Goal: Transaction & Acquisition: Purchase product/service

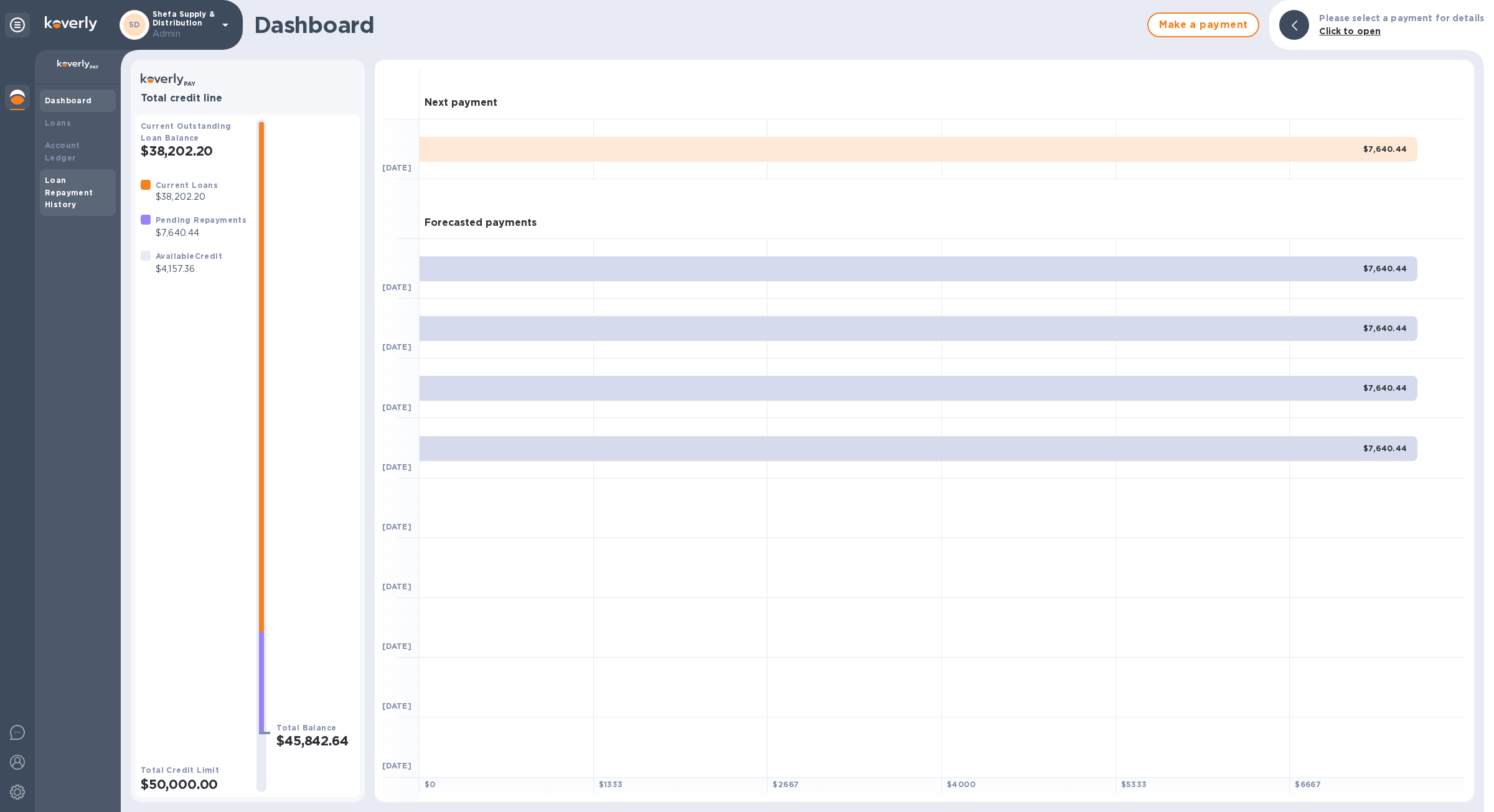
click at [63, 183] on b "Loan Repayment History" at bounding box center [69, 193] width 49 height 34
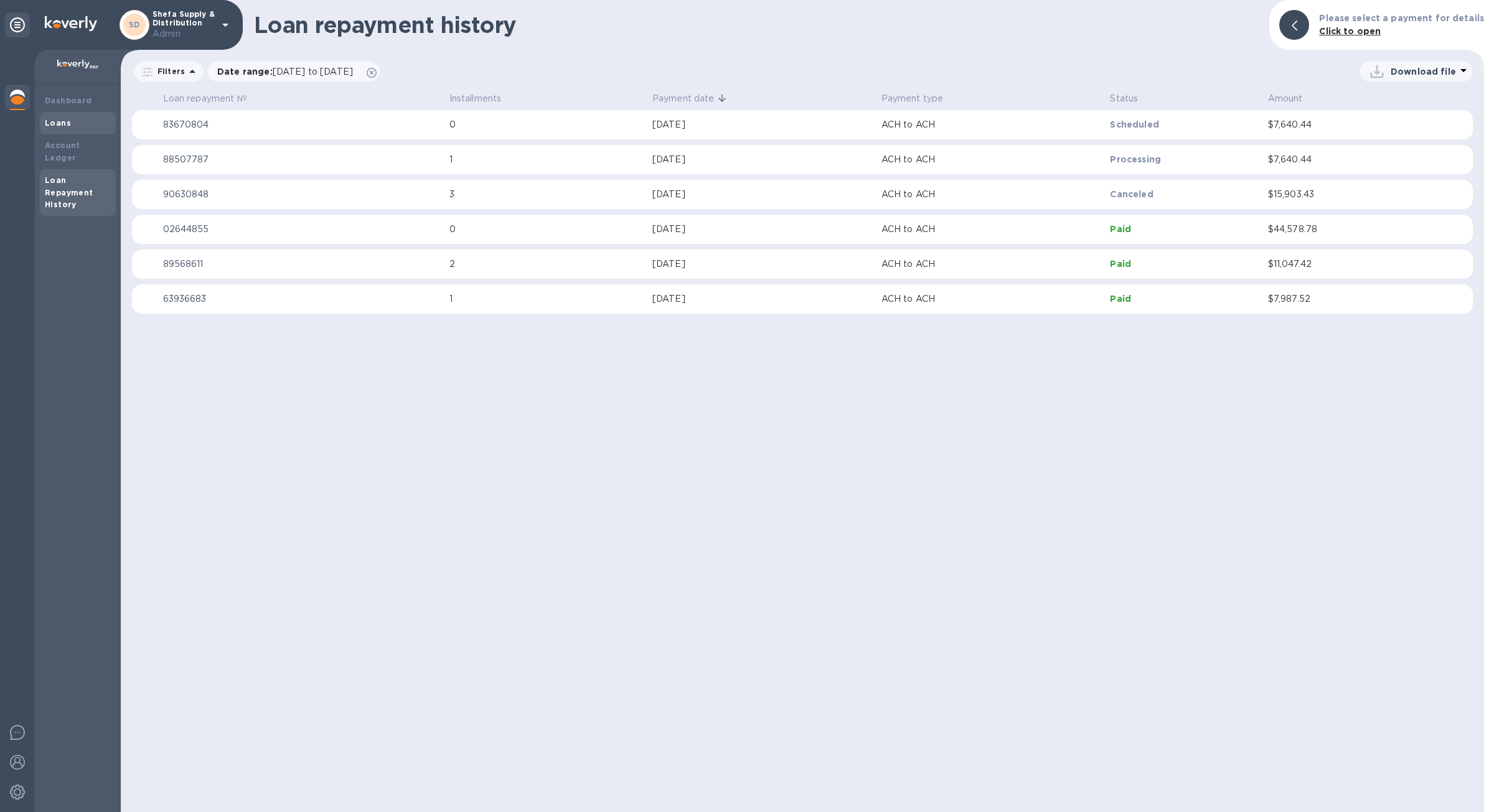
click at [68, 113] on div "Loans" at bounding box center [78, 123] width 76 height 22
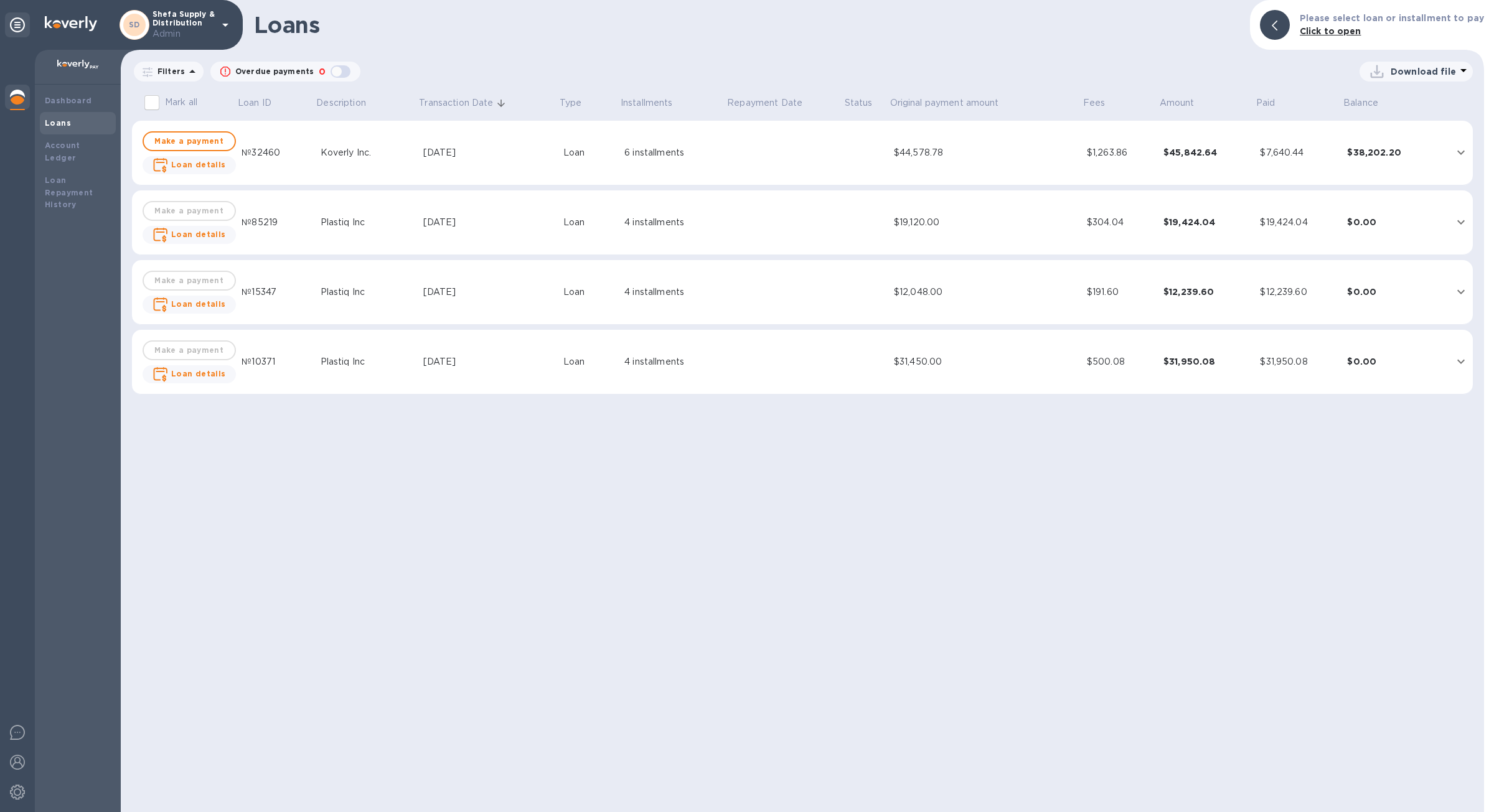
click at [930, 176] on td "$44,578.78" at bounding box center [985, 153] width 193 height 65
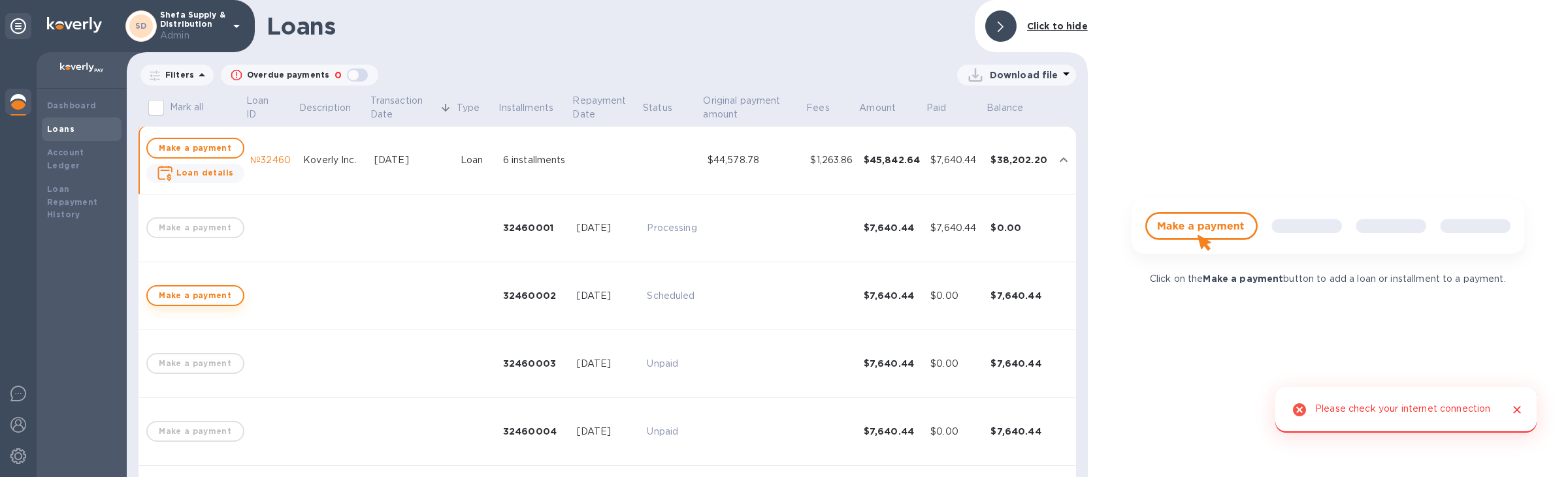
click at [214, 301] on span "Make a payment" at bounding box center [195, 296] width 74 height 16
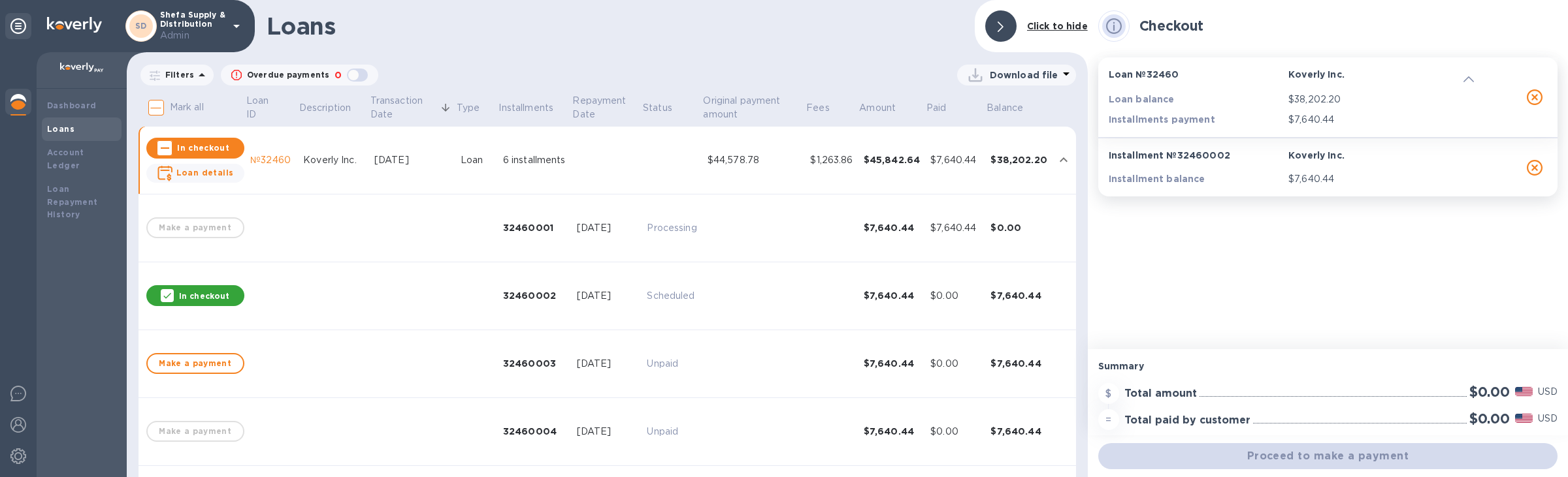
click at [175, 280] on td "In checkout" at bounding box center [195, 297] width 100 height 68
click at [177, 286] on div "In checkout" at bounding box center [195, 295] width 98 height 21
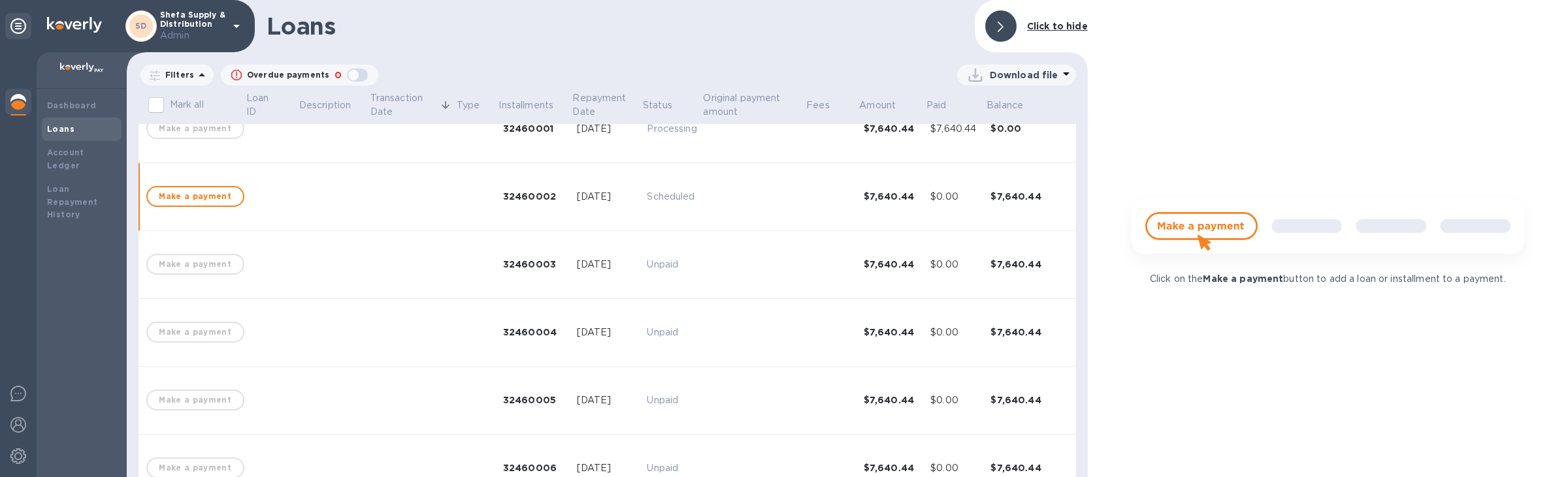
scroll to position [104, 0]
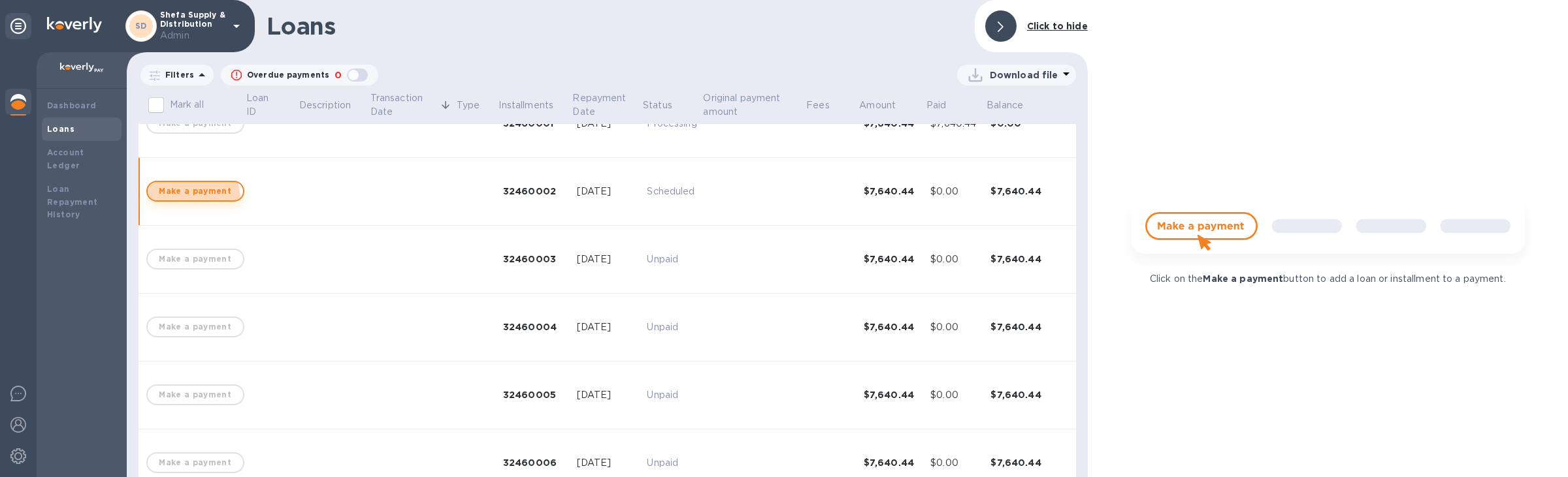
click at [186, 199] on span "Make a payment" at bounding box center [195, 192] width 74 height 16
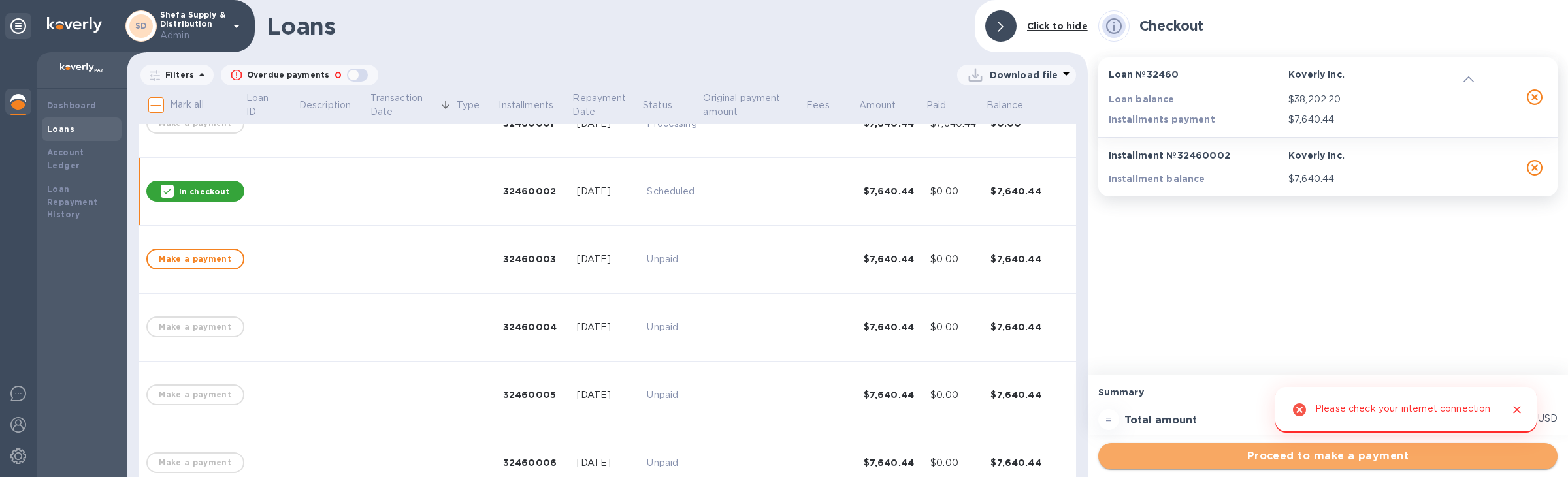
click at [1247, 462] on span "Proceed to make a payment" at bounding box center [1328, 456] width 438 height 16
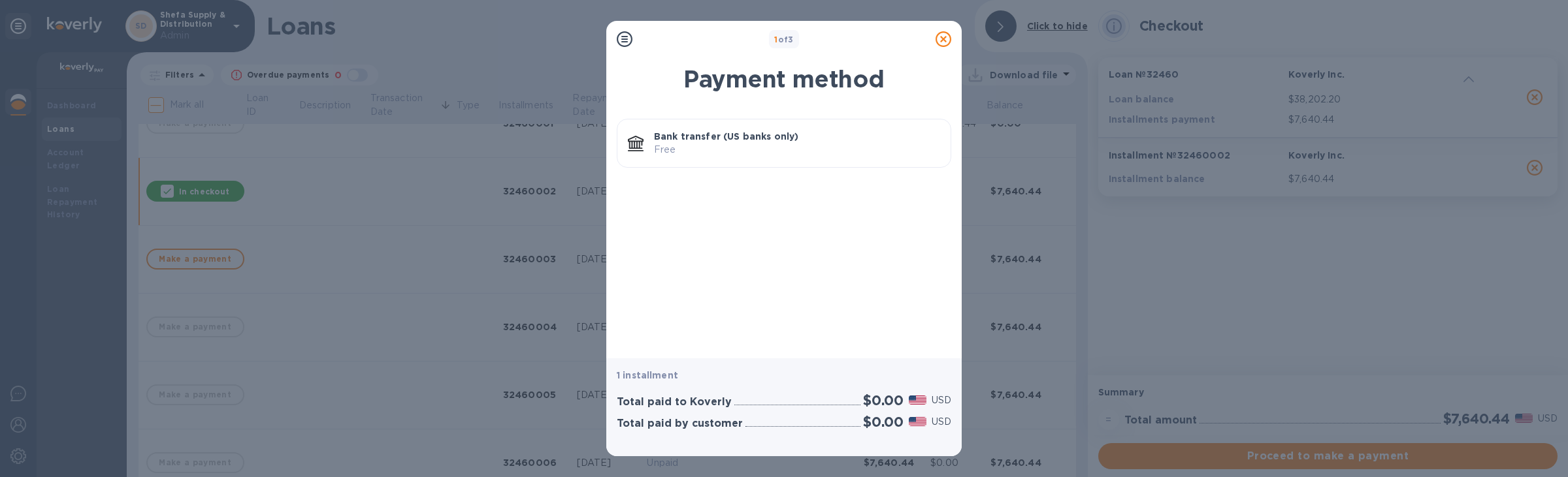
scroll to position [0, 0]
click at [951, 44] on icon at bounding box center [943, 39] width 16 height 16
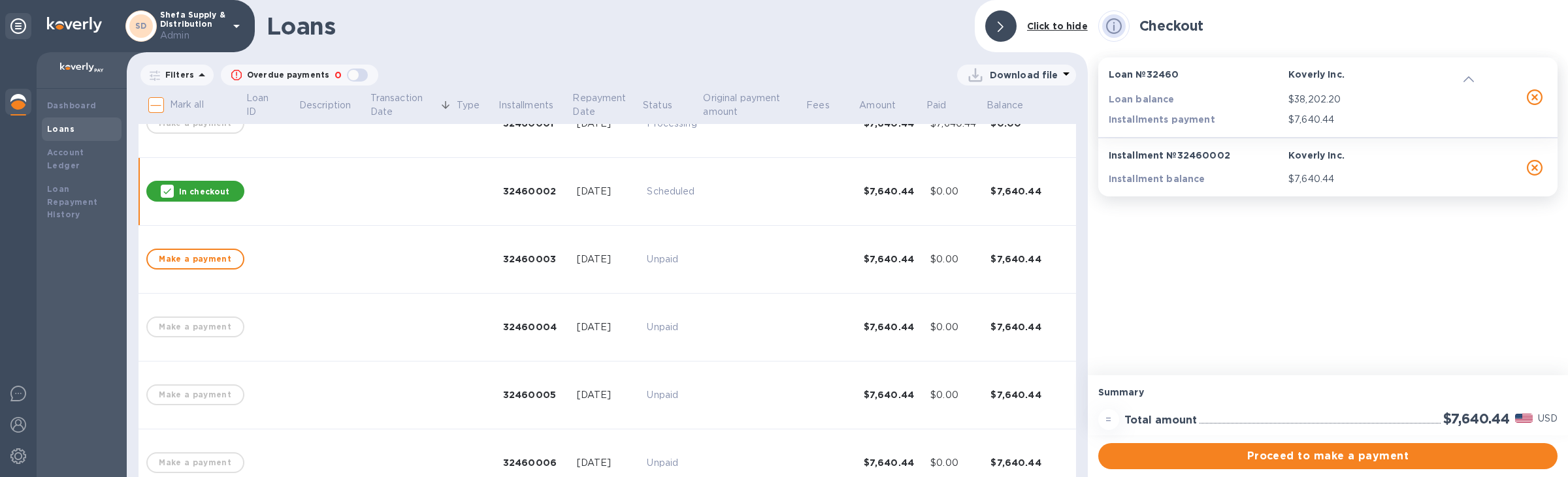
click at [192, 183] on div "In checkout" at bounding box center [195, 191] width 98 height 21
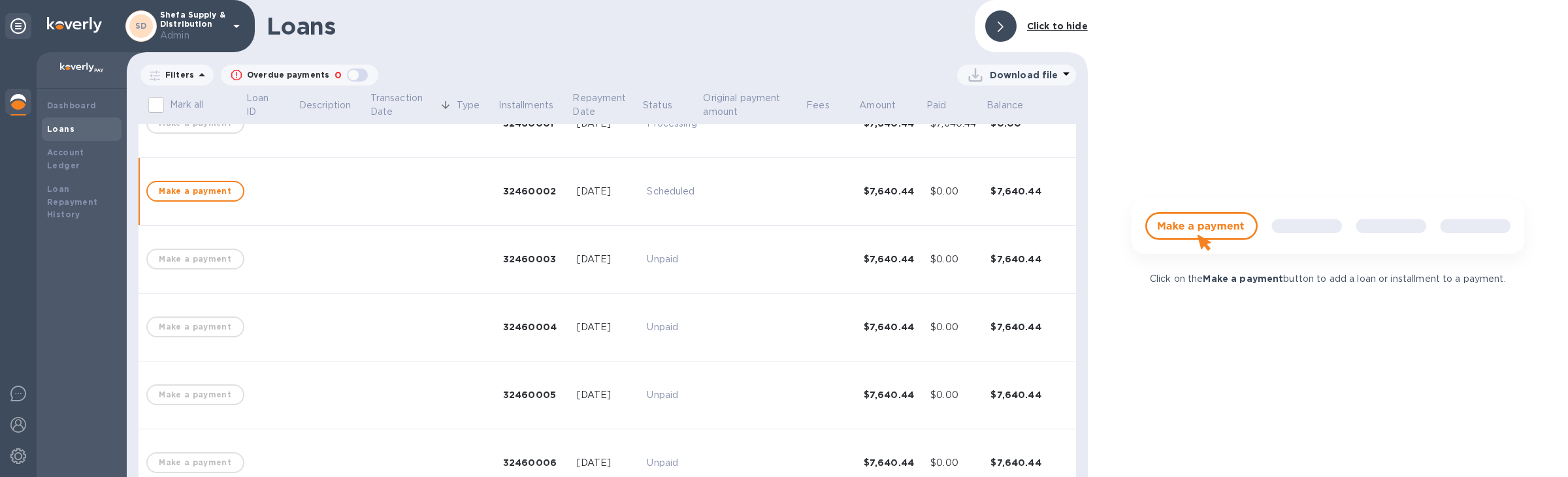
click at [192, 184] on span "Make a payment" at bounding box center [195, 192] width 74 height 16
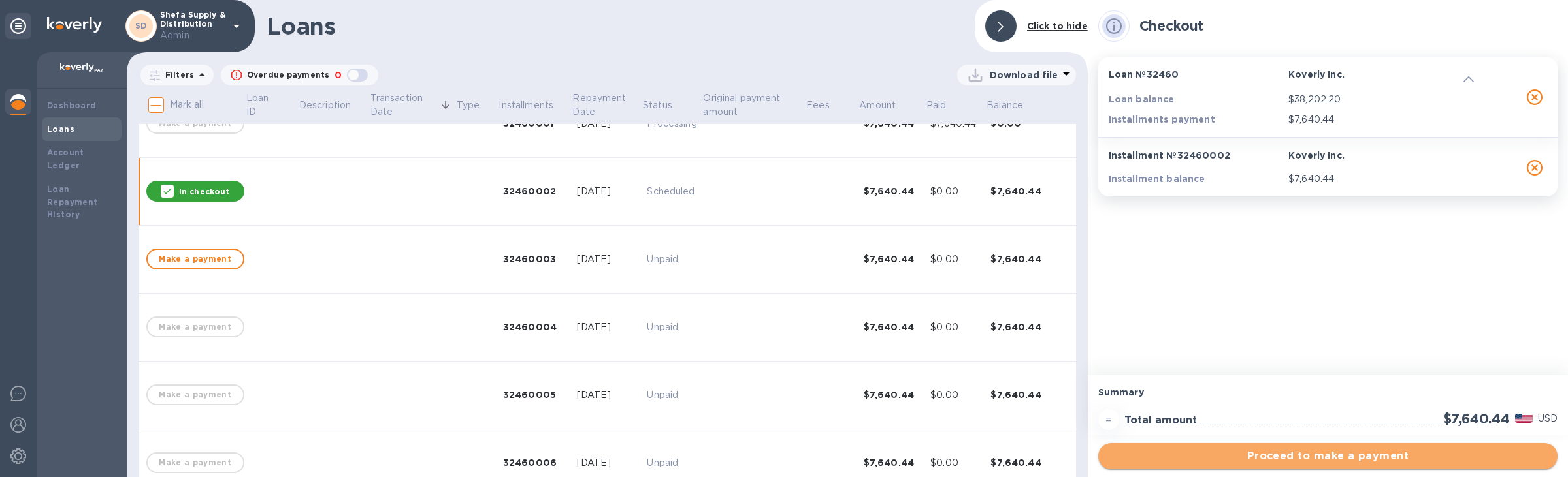
click at [1194, 459] on span "Proceed to make a payment" at bounding box center [1328, 456] width 438 height 16
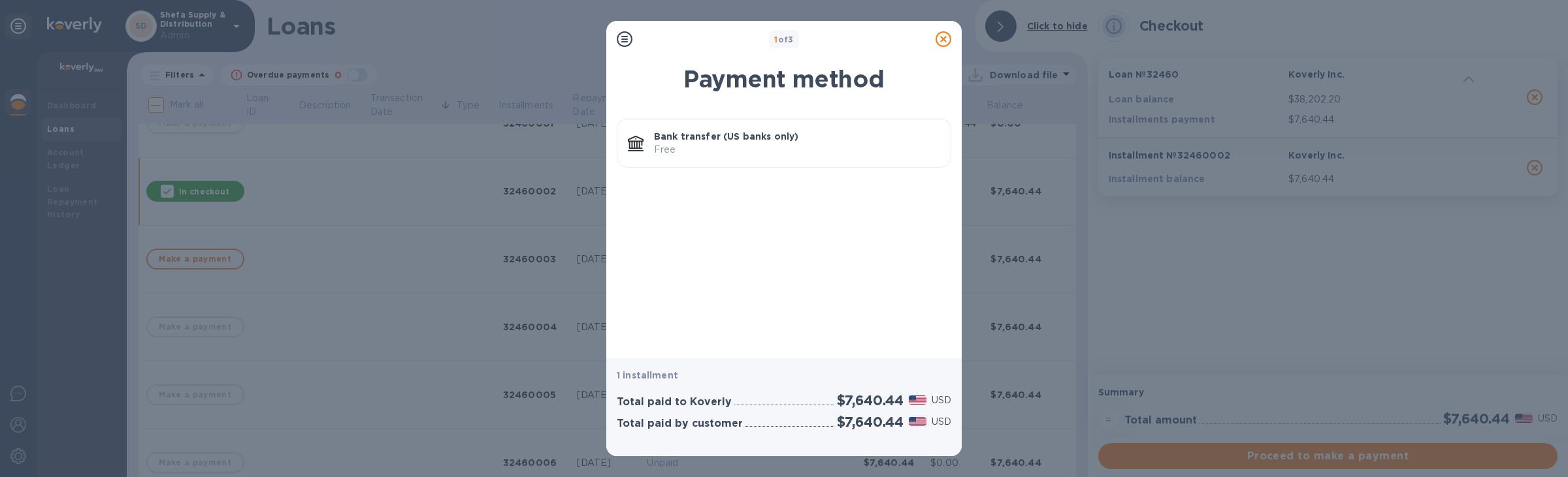
click at [720, 141] on p "Bank transfer (US banks only)" at bounding box center [797, 137] width 286 height 13
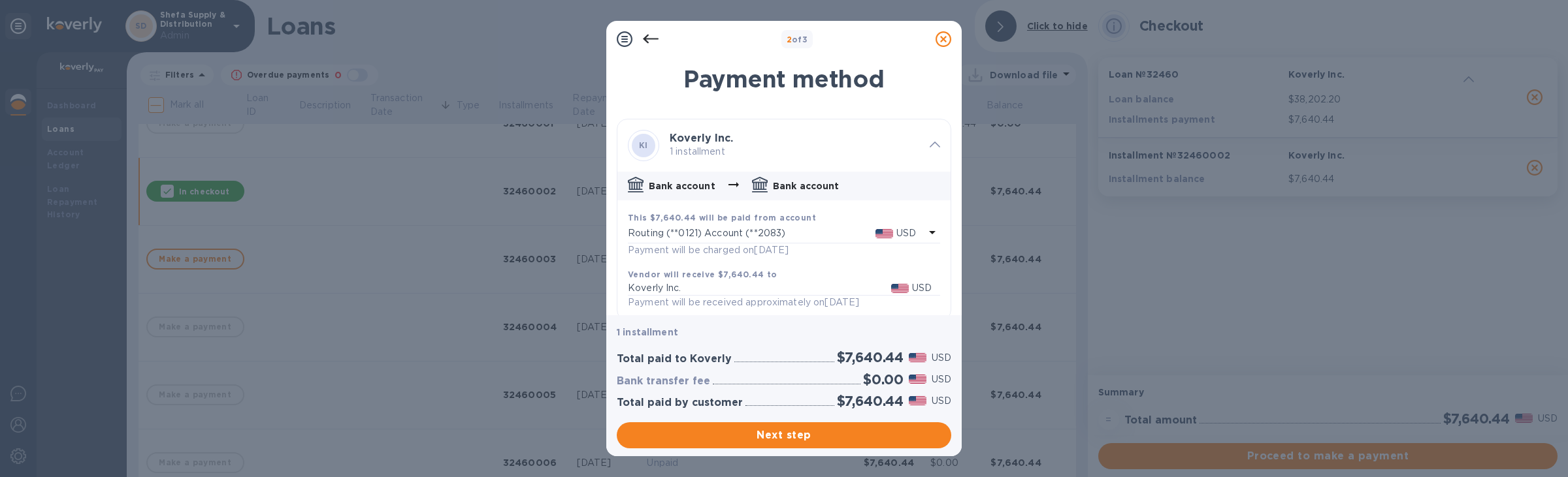
click at [723, 234] on p "Routing (**0121) Account (**2083)" at bounding box center [751, 233] width 248 height 14
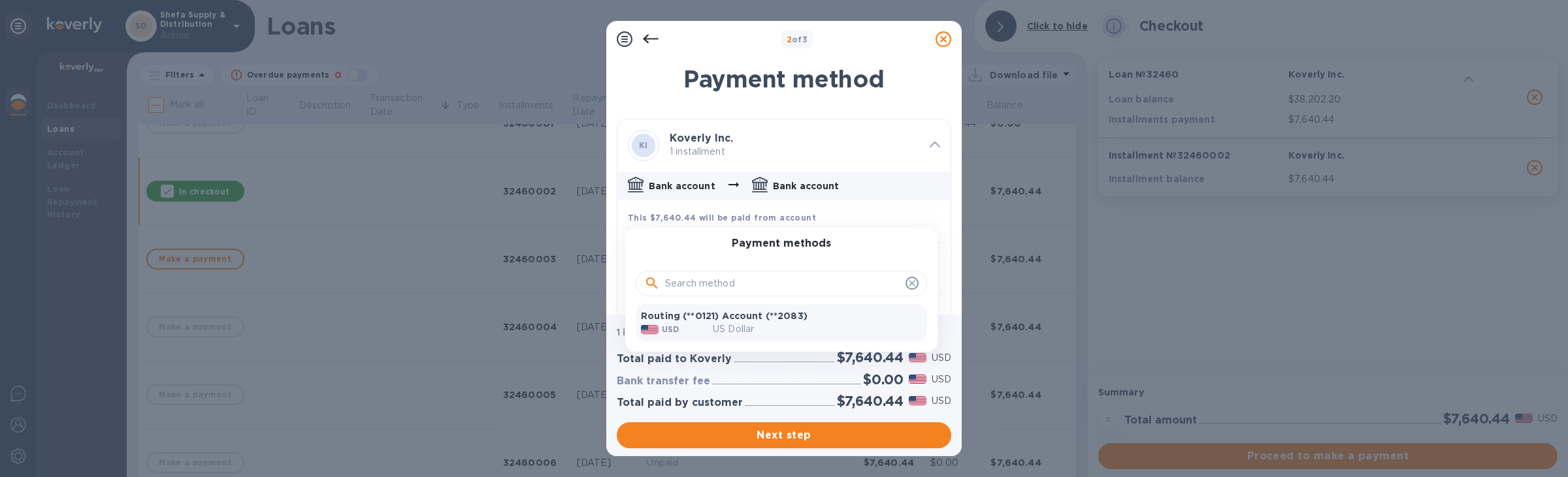
click at [725, 328] on p "US Dollar" at bounding box center [734, 329] width 41 height 14
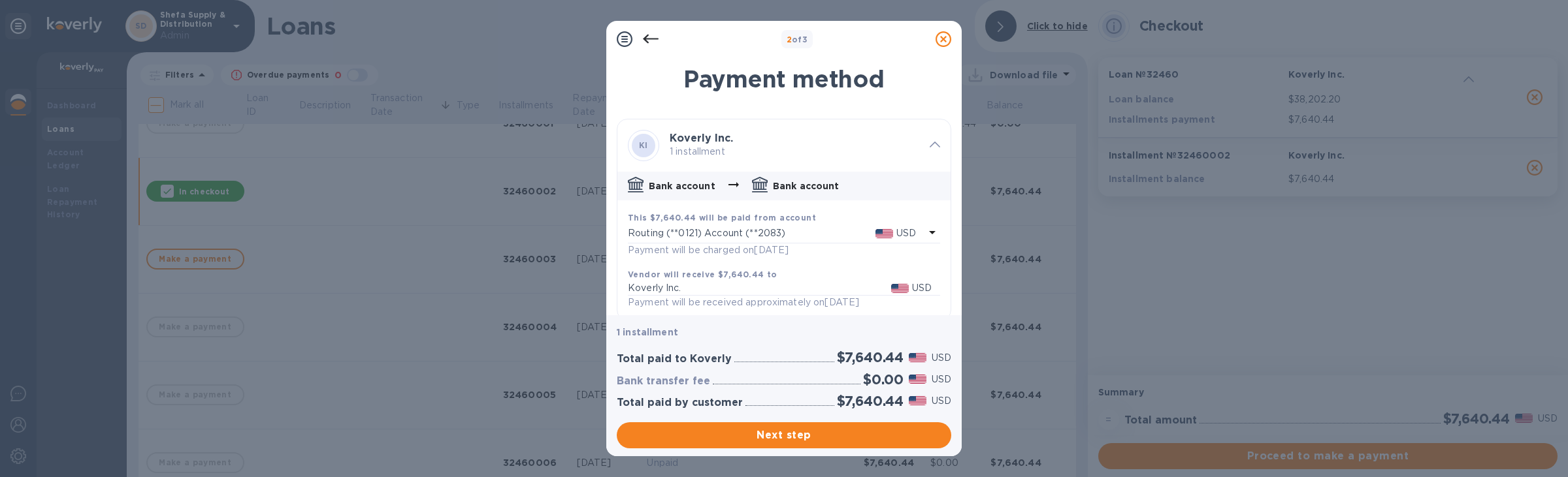
scroll to position [15, 0]
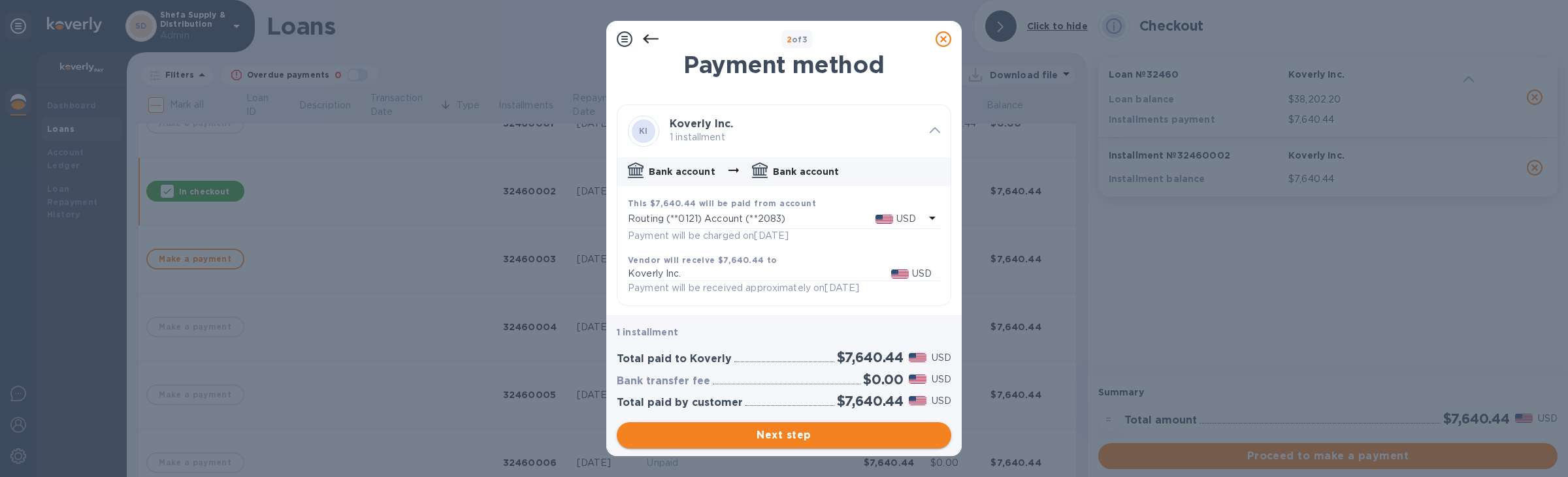
click at [744, 444] on button "Next step" at bounding box center [784, 435] width 335 height 26
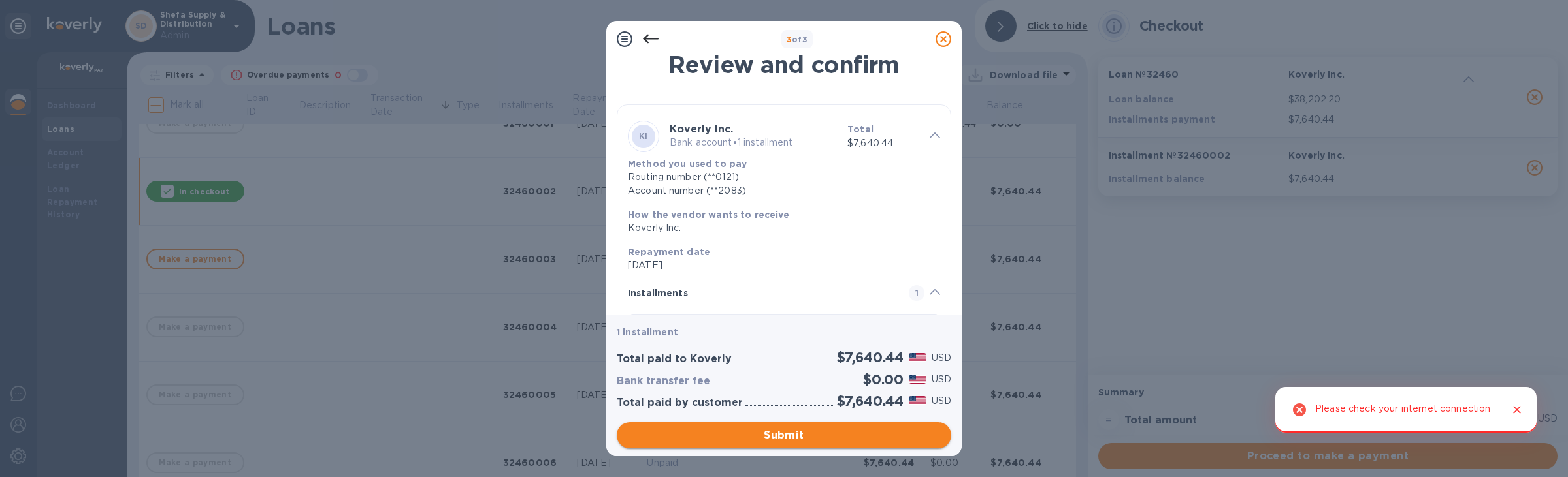
click at [767, 431] on span "Submit" at bounding box center [784, 436] width 313 height 16
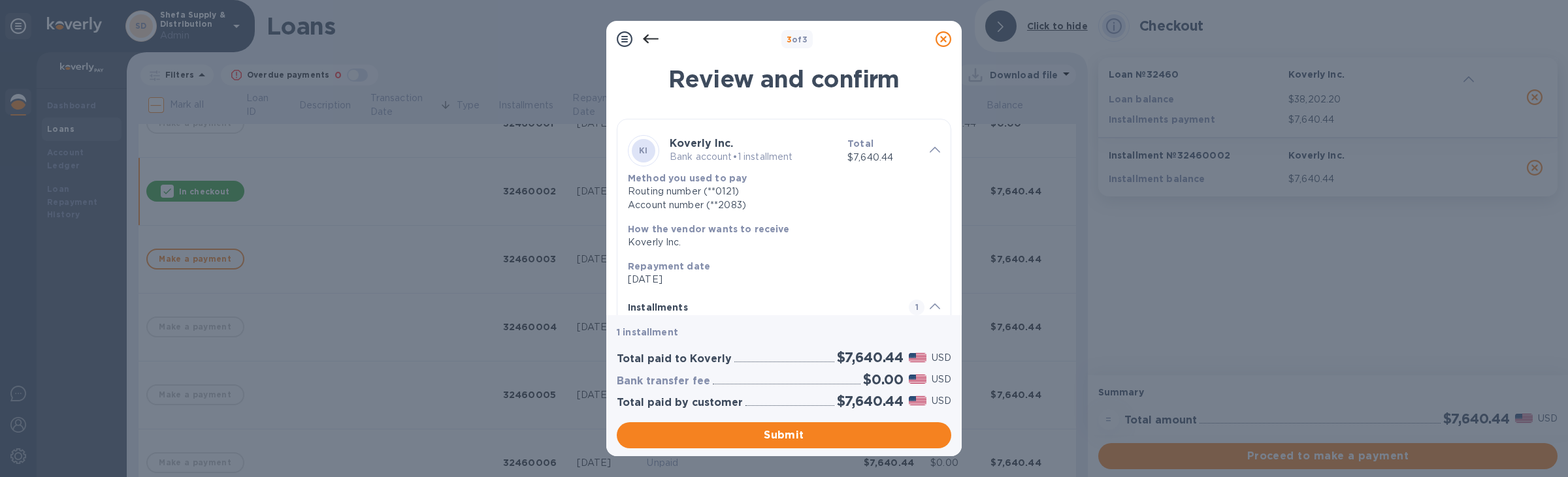
click at [941, 44] on icon at bounding box center [943, 39] width 16 height 16
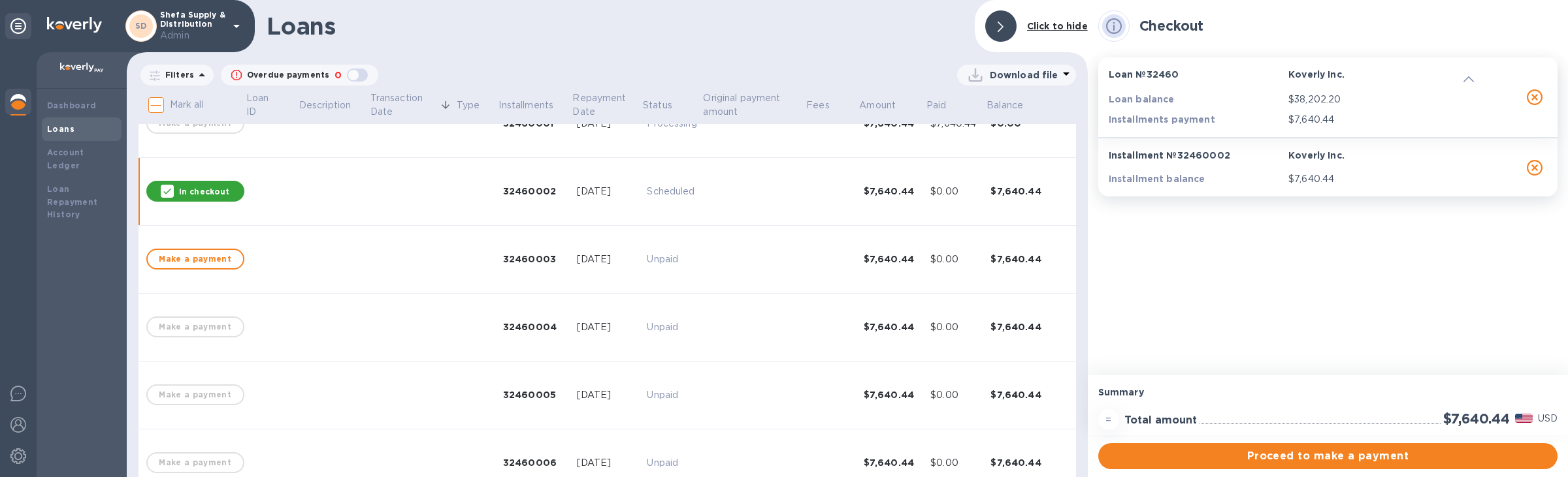
click at [204, 187] on p "In checkout" at bounding box center [204, 191] width 50 height 11
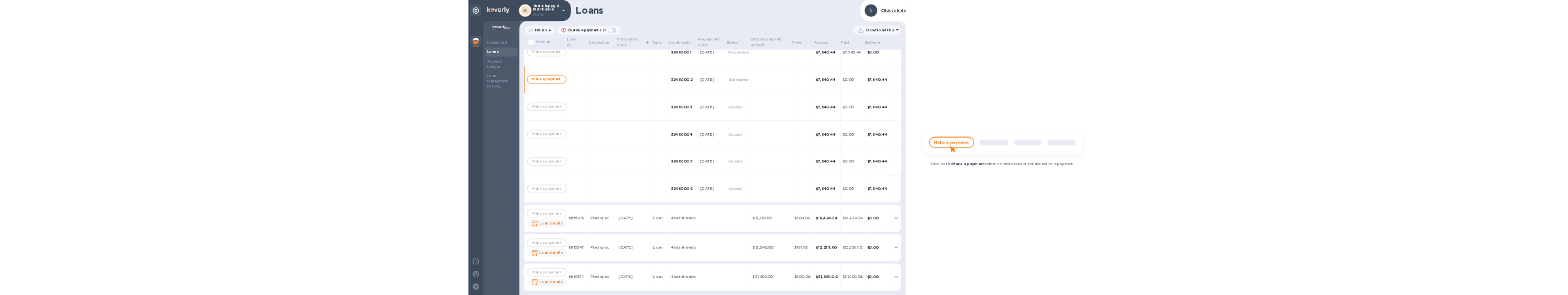
scroll to position [104, 0]
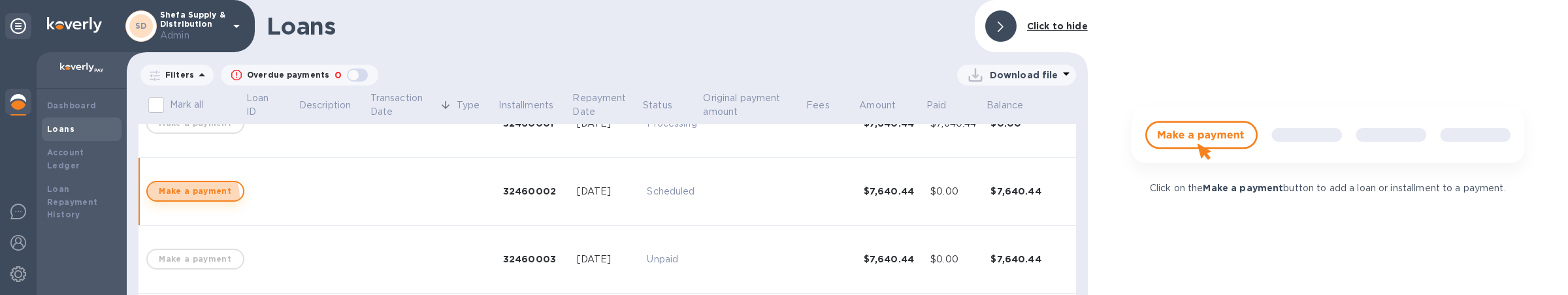
click at [188, 197] on span "Make a payment" at bounding box center [195, 192] width 74 height 16
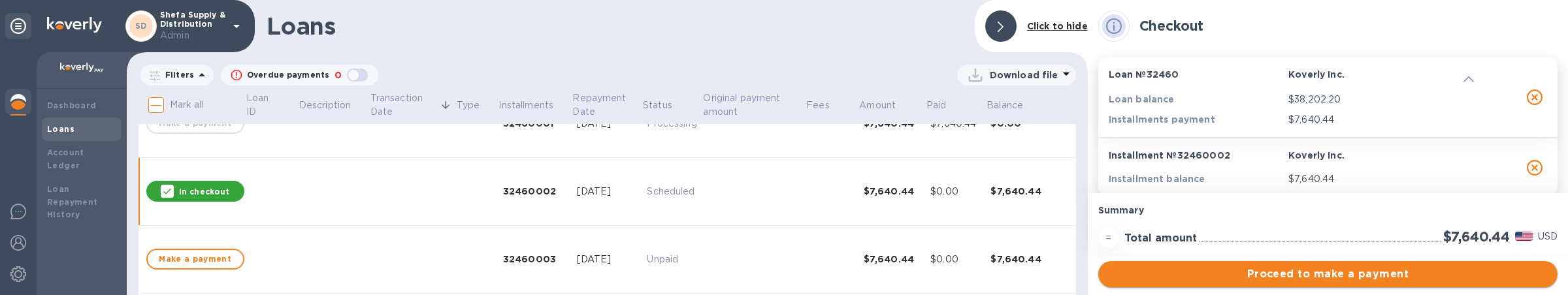
click at [1310, 284] on button "Proceed to make a payment" at bounding box center [1328, 274] width 459 height 26
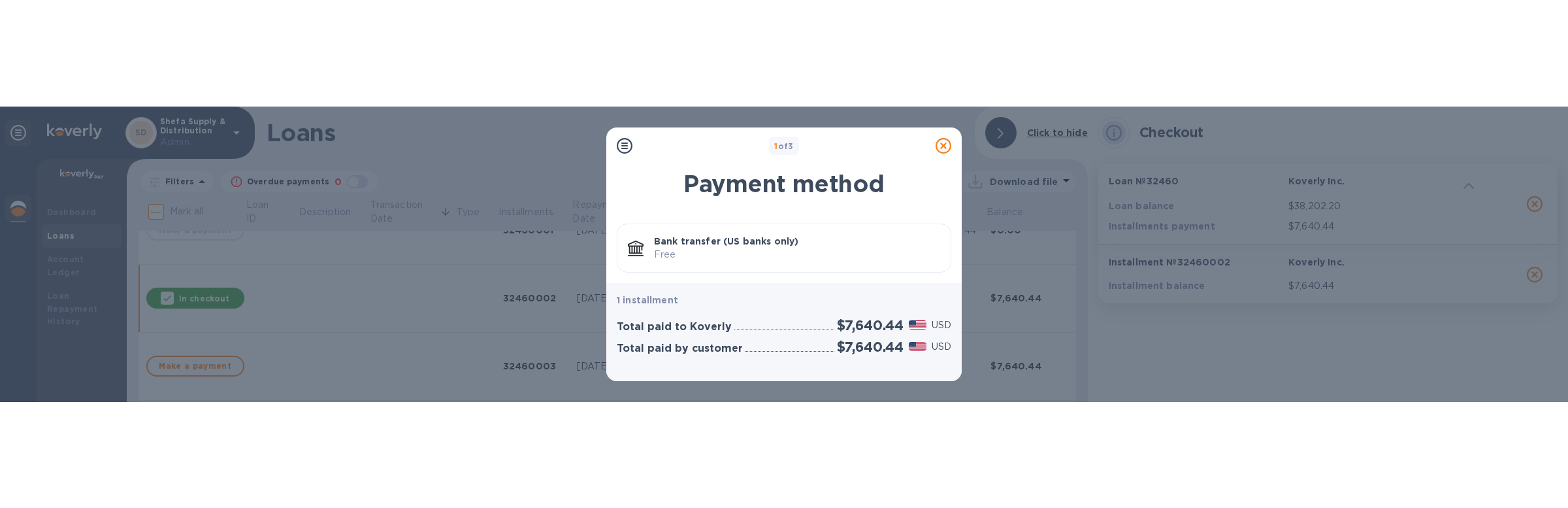
scroll to position [0, 0]
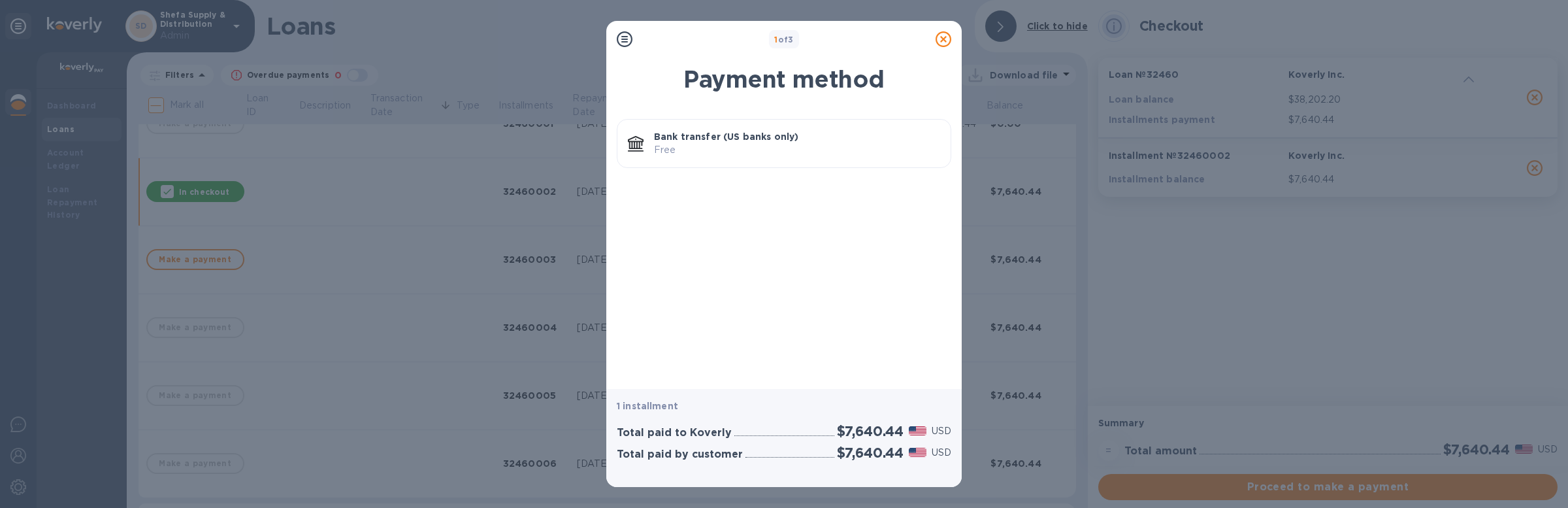
click at [719, 153] on p "Free" at bounding box center [797, 150] width 286 height 14
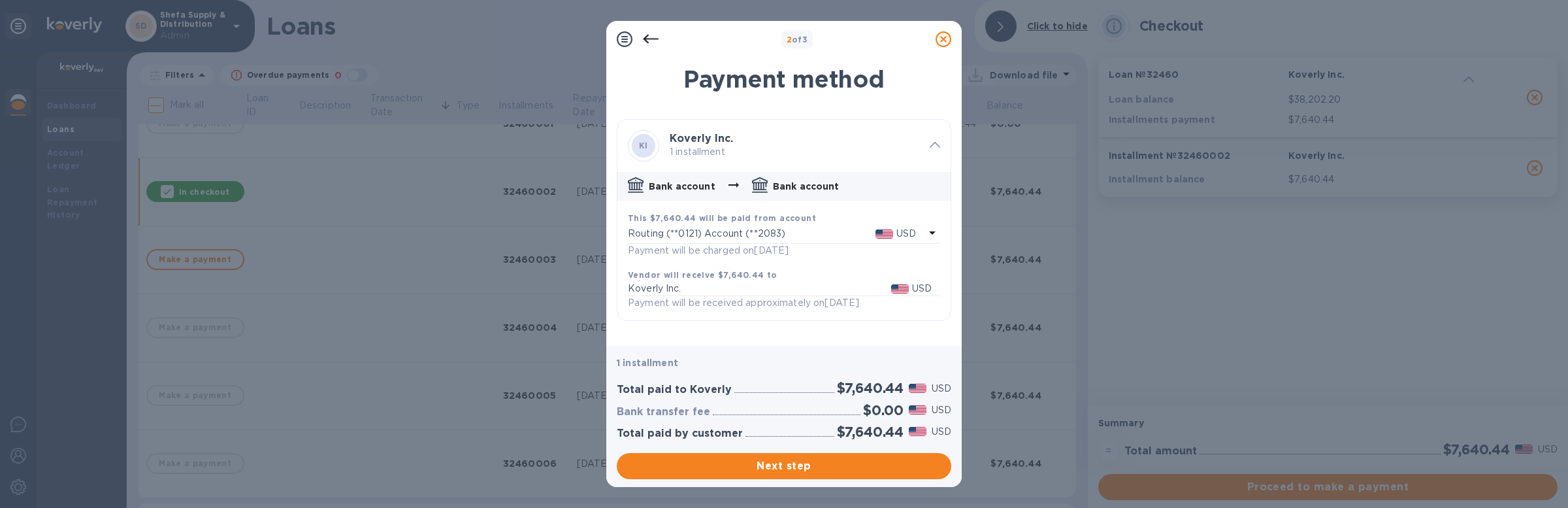
click at [728, 230] on p "Routing (**0121) Account (**2083)" at bounding box center [751, 233] width 248 height 14
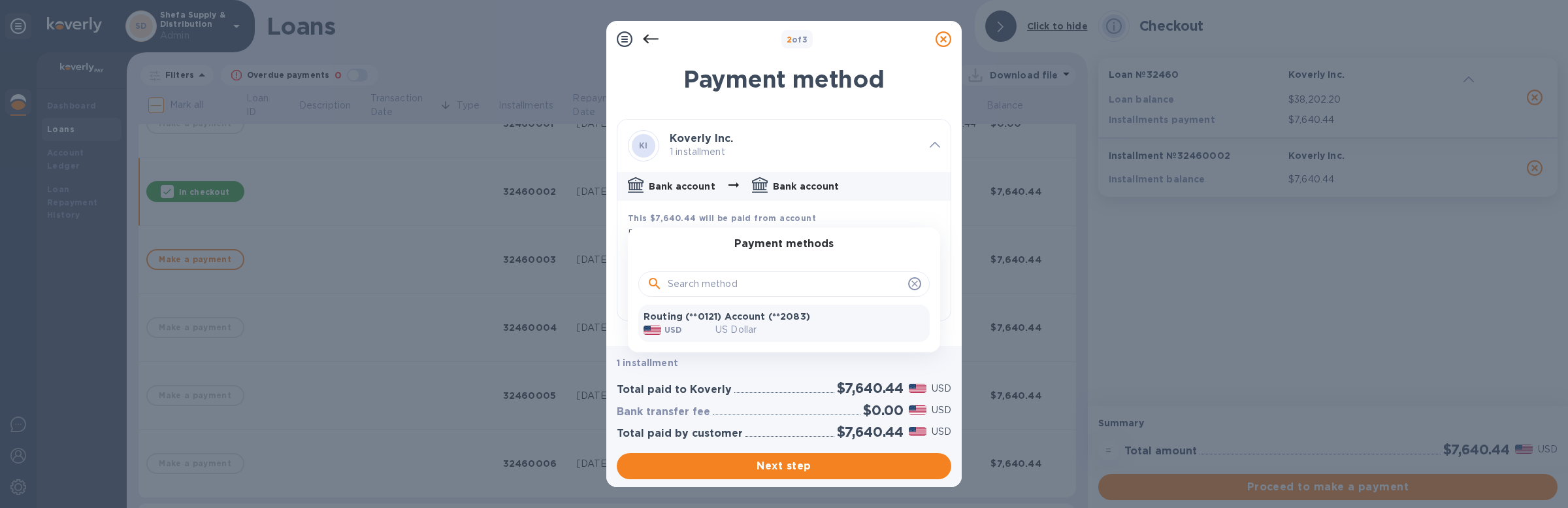
click at [751, 320] on p "Routing (**0121) Account (**2083)" at bounding box center [783, 316] width 281 height 13
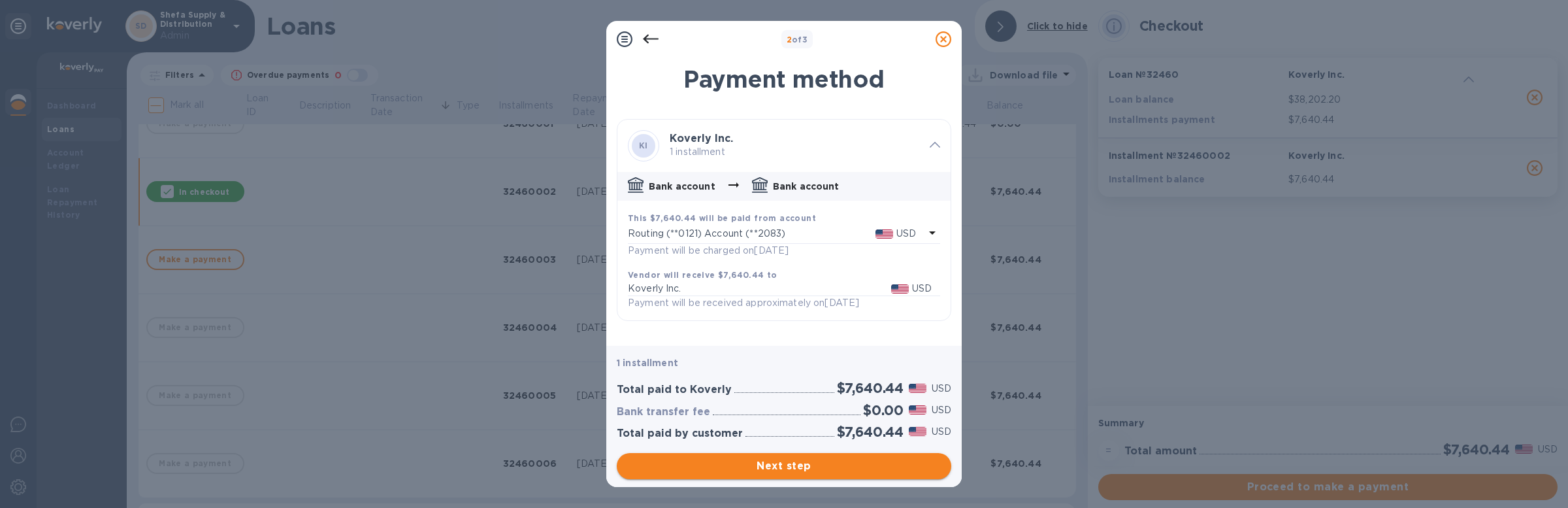
click at [759, 460] on span "Next step" at bounding box center [784, 466] width 313 height 16
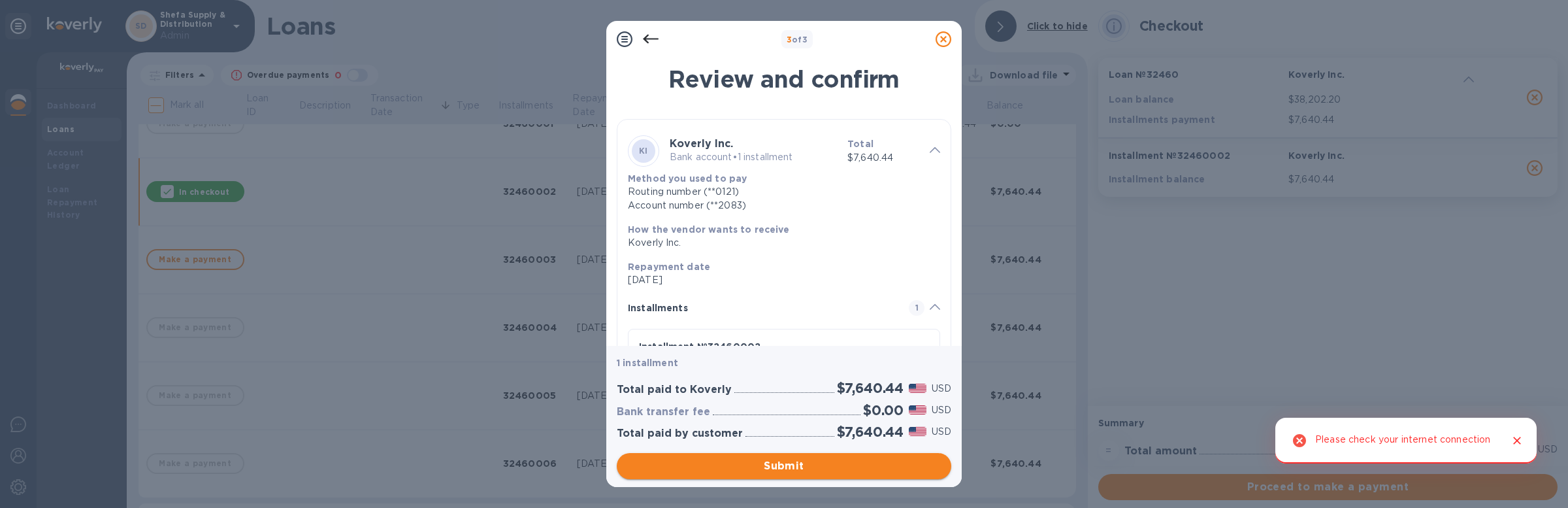
click at [670, 477] on button "Submit" at bounding box center [784, 466] width 335 height 26
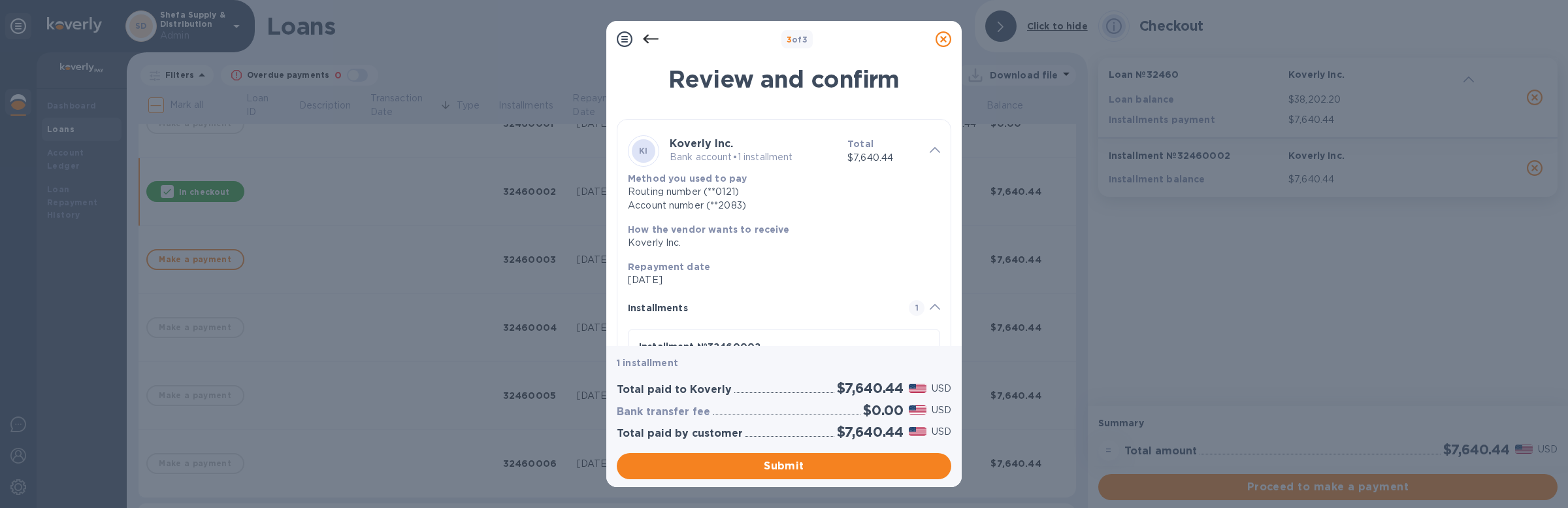
click at [939, 44] on icon at bounding box center [943, 39] width 16 height 16
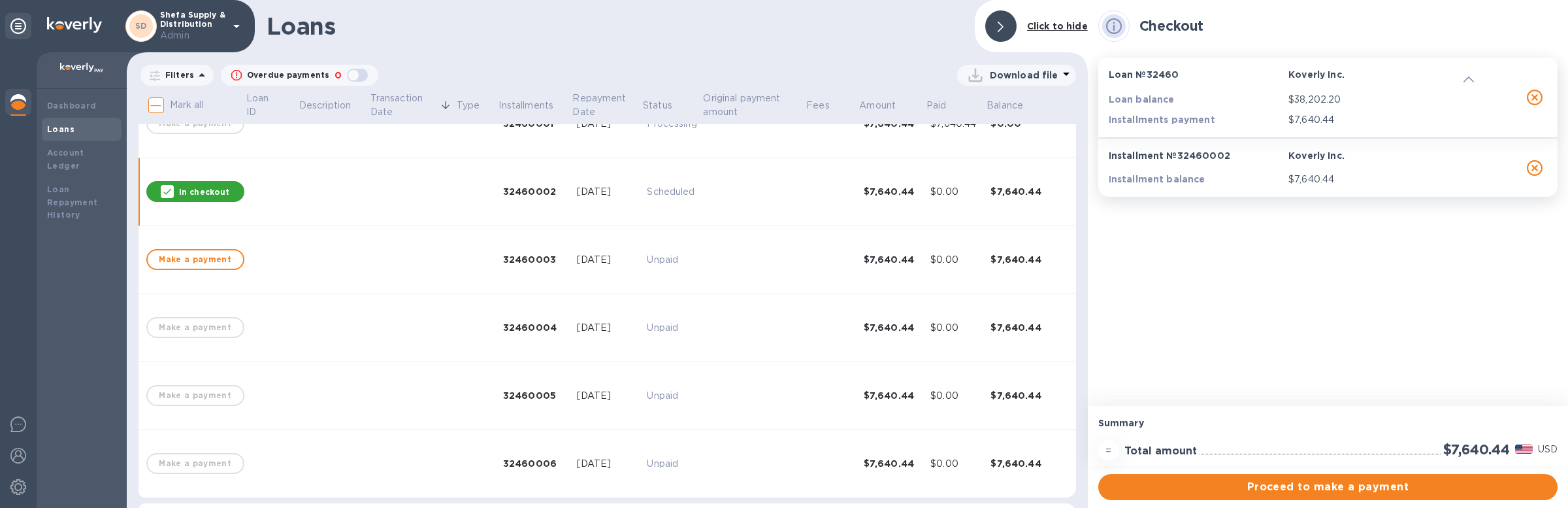
click at [214, 191] on p "In checkout" at bounding box center [204, 191] width 50 height 11
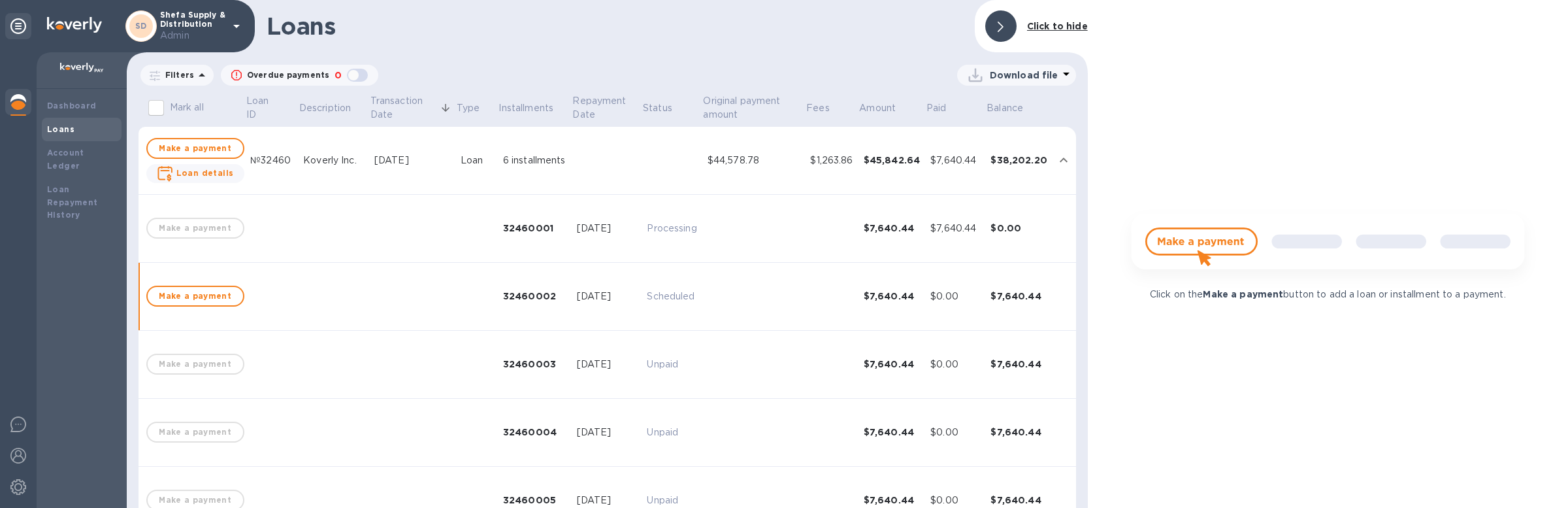
click at [303, 153] on div "Koverly Inc." at bounding box center [334, 160] width 61 height 14
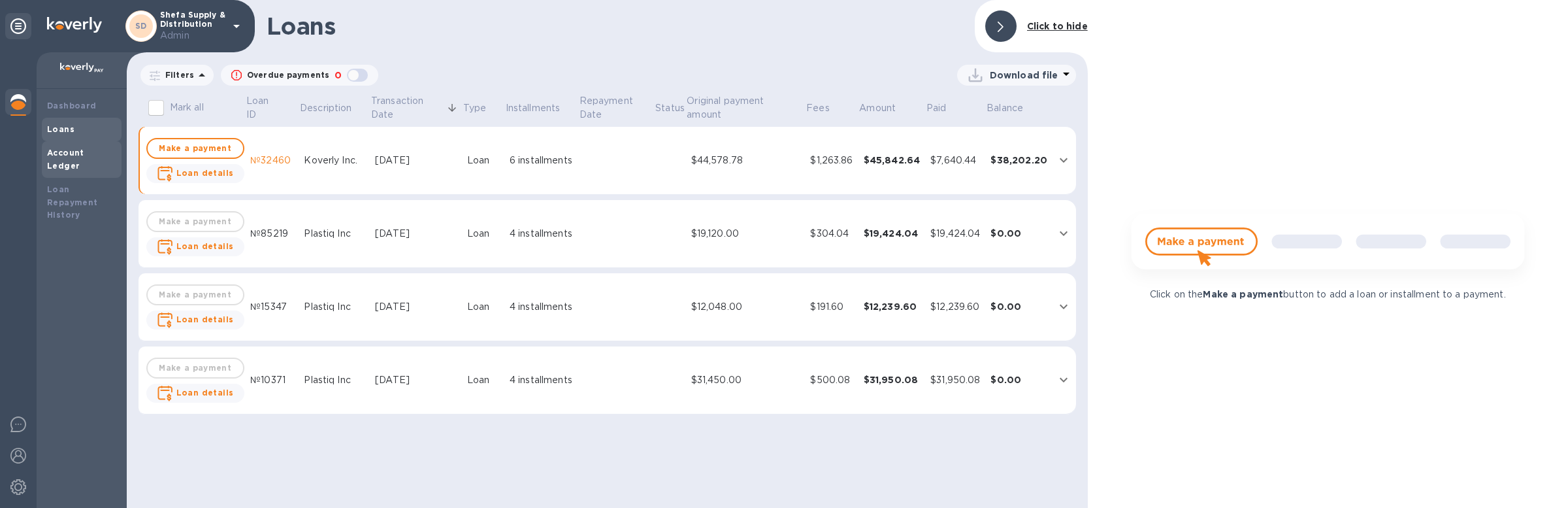
click at [73, 143] on div "Account Ledger" at bounding box center [82, 159] width 80 height 37
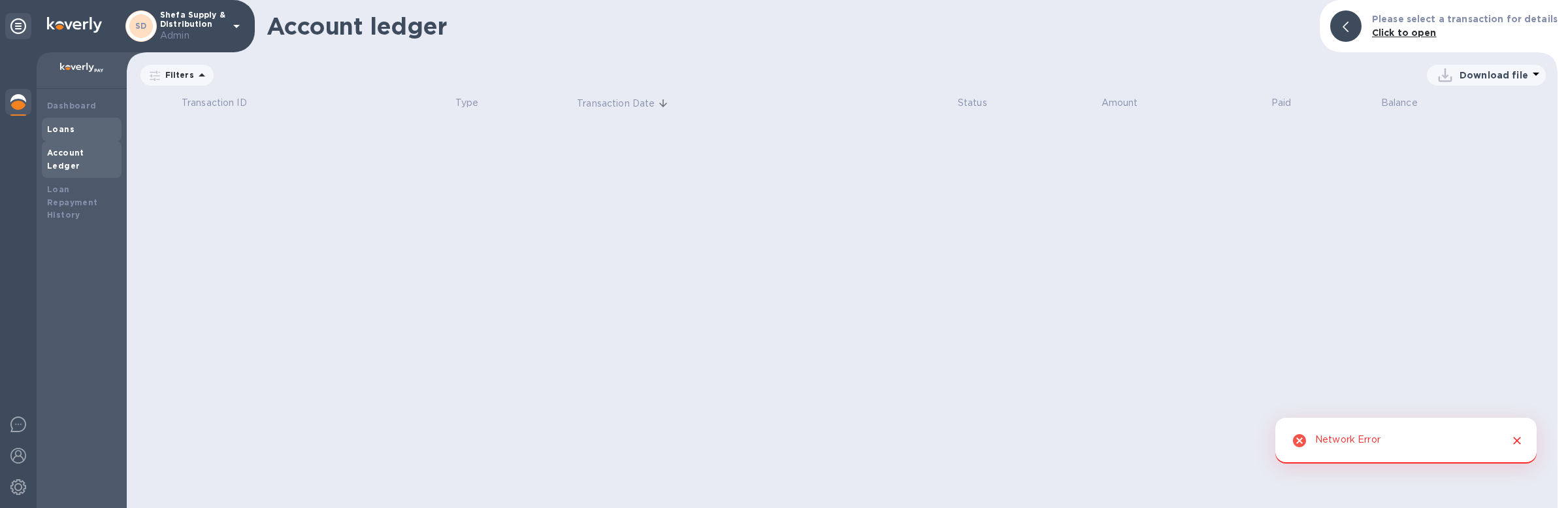
click at [74, 126] on div "Loans" at bounding box center [82, 129] width 69 height 13
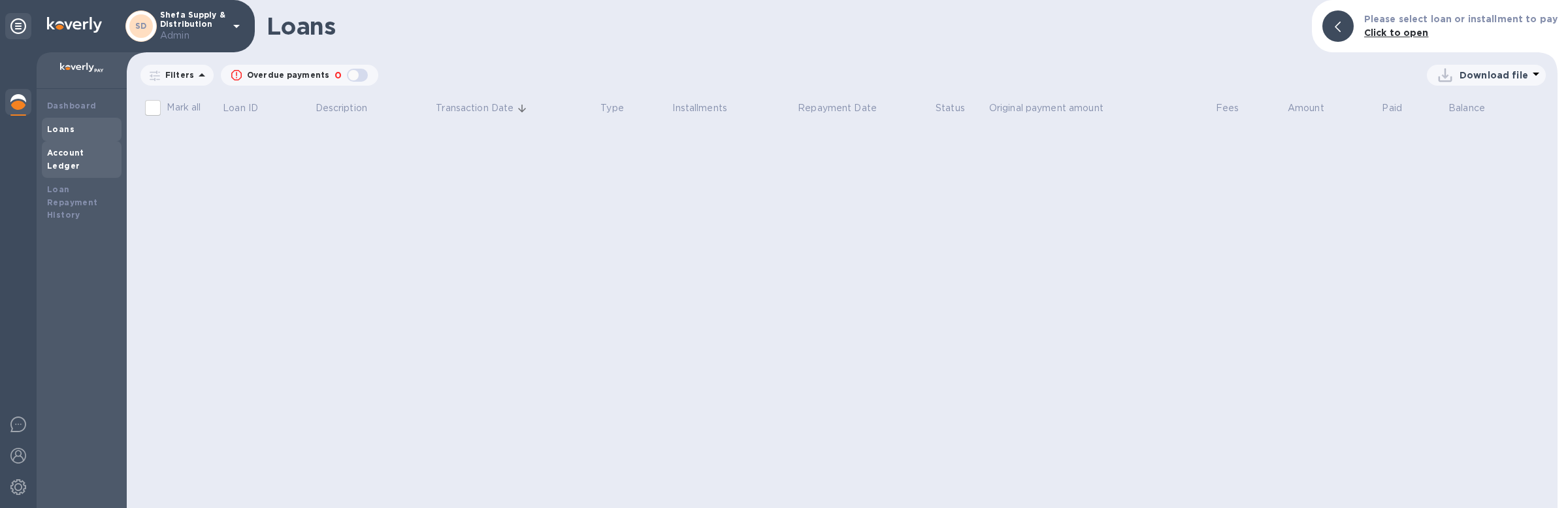
click at [84, 154] on b "Account Ledger" at bounding box center [66, 159] width 37 height 23
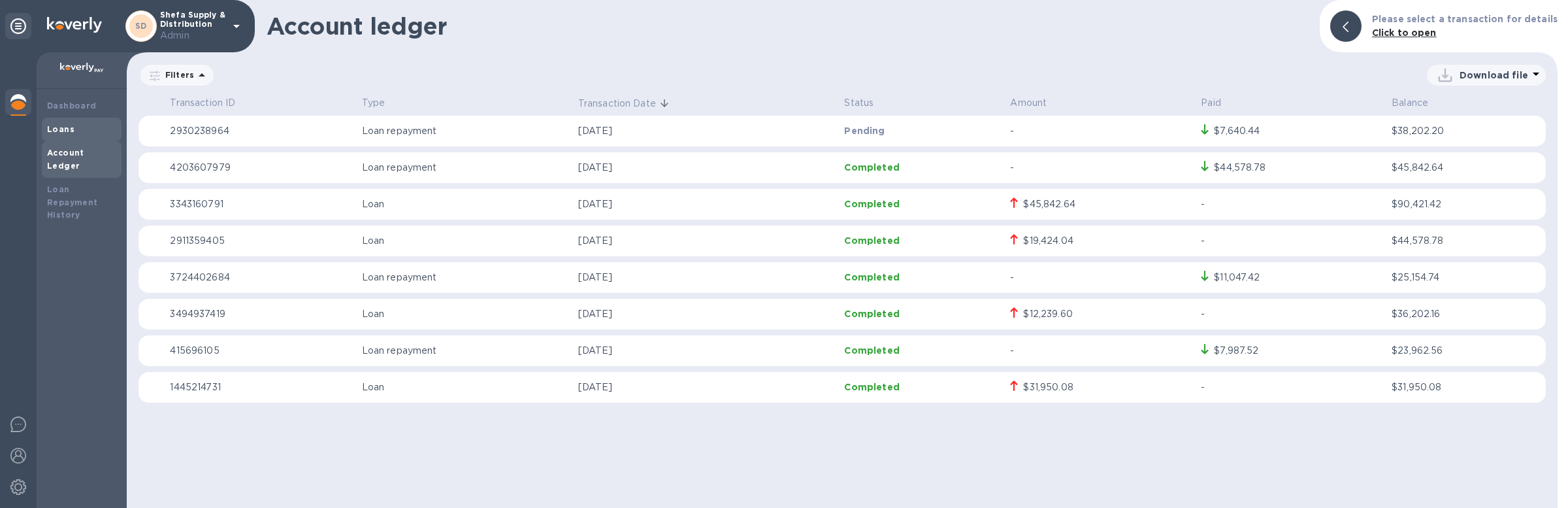
click at [86, 126] on div "Loans" at bounding box center [82, 129] width 69 height 13
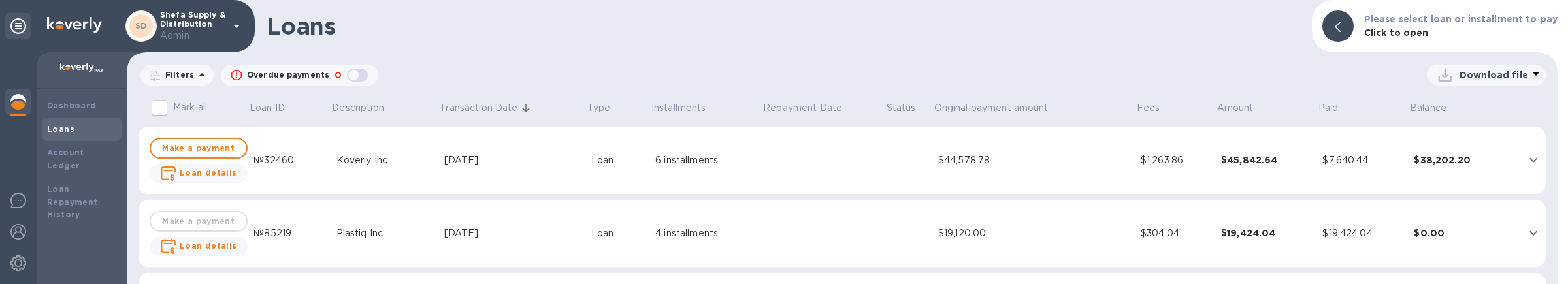
click at [517, 179] on td "[DATE]" at bounding box center [512, 161] width 147 height 68
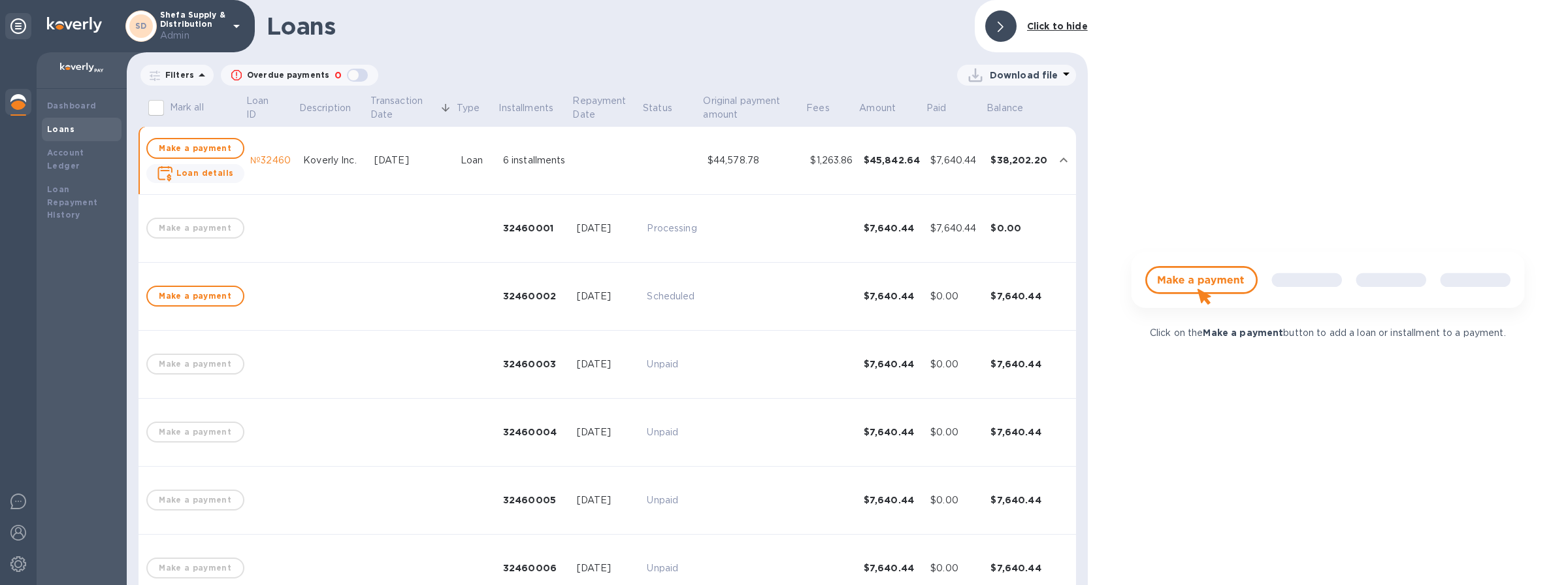
click at [905, 303] on td "$7,640.44" at bounding box center [892, 297] width 67 height 68
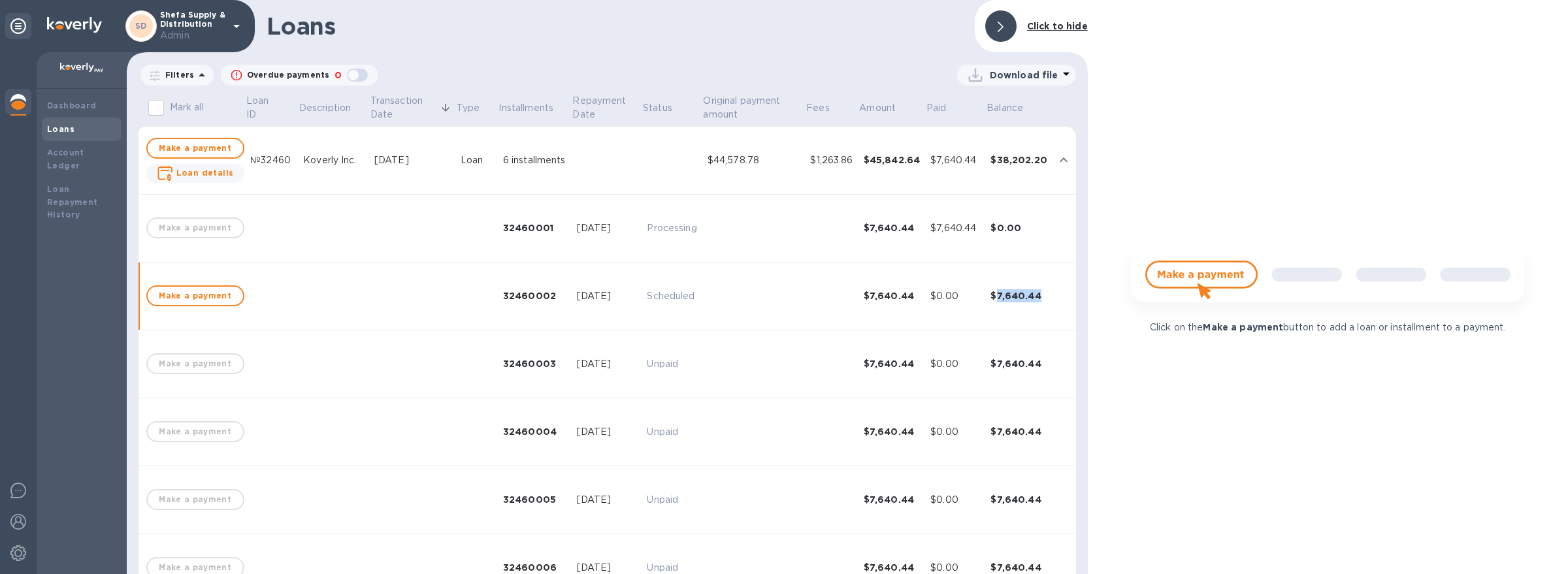
drag, startPoint x: 1044, startPoint y: 297, endPoint x: 996, endPoint y: 303, distance: 48.4
click at [996, 303] on td "$7,640.44" at bounding box center [1018, 297] width 67 height 68
copy div "7,640.44"
click at [996, 303] on td "$7,640.44" at bounding box center [1018, 297] width 67 height 68
drag, startPoint x: 995, startPoint y: 298, endPoint x: 1034, endPoint y: 300, distance: 39.1
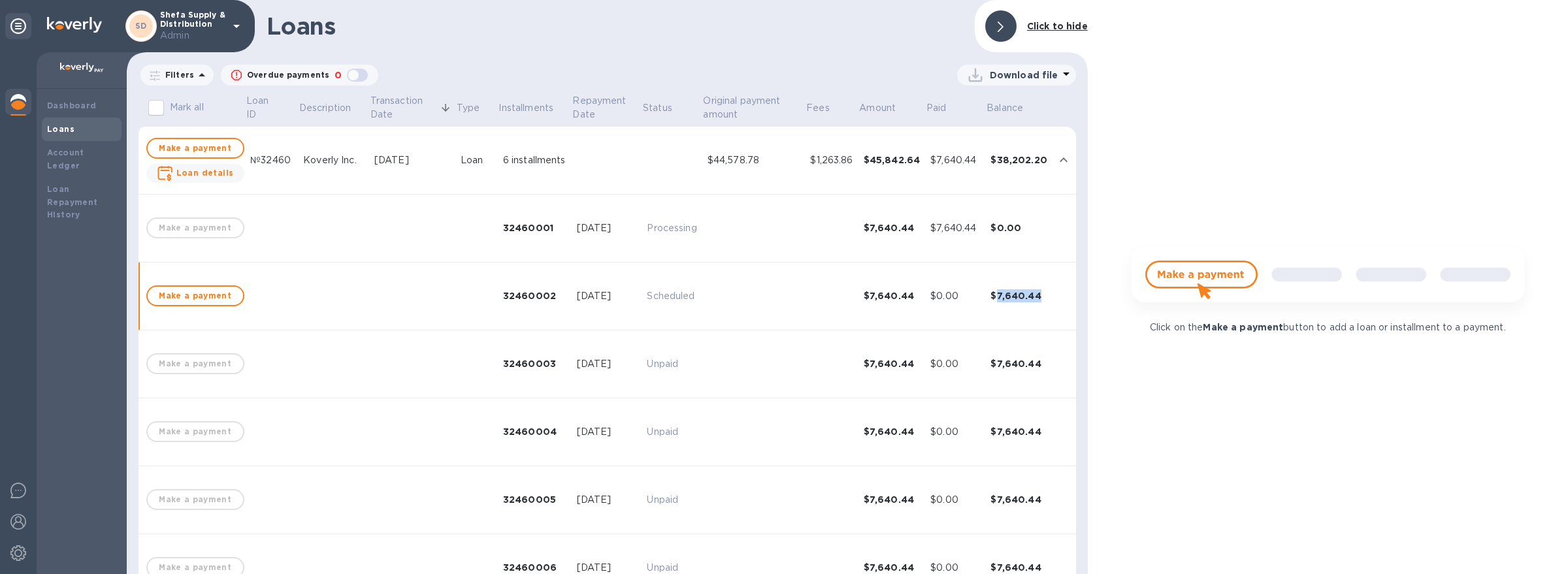
click at [1034, 300] on div "$7,640.44" at bounding box center [1019, 296] width 57 height 13
copy div "7,640.44"
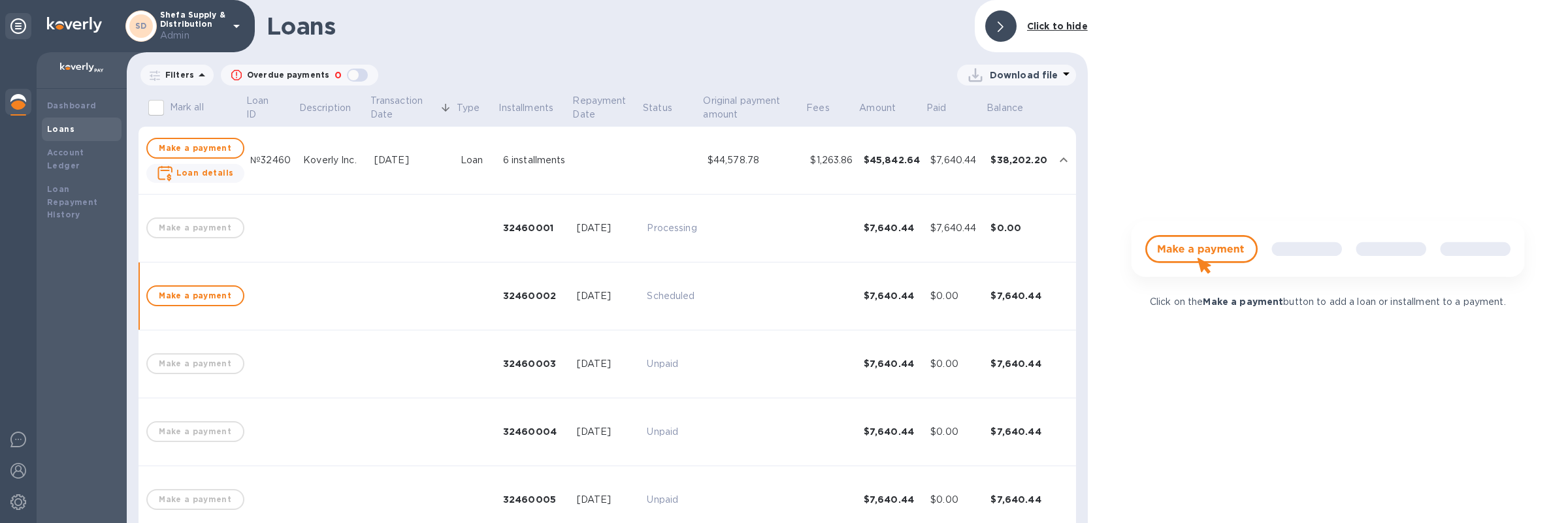
click at [1052, 303] on td at bounding box center [1063, 297] width 23 height 68
drag, startPoint x: 1050, startPoint y: 297, endPoint x: 993, endPoint y: 298, distance: 57.0
click at [993, 298] on tr "Make a payment 32460002 [DATE] Scheduled $7,640.44 $0.00 $7,640.44" at bounding box center [607, 297] width 937 height 68
copy div "7,640.44"
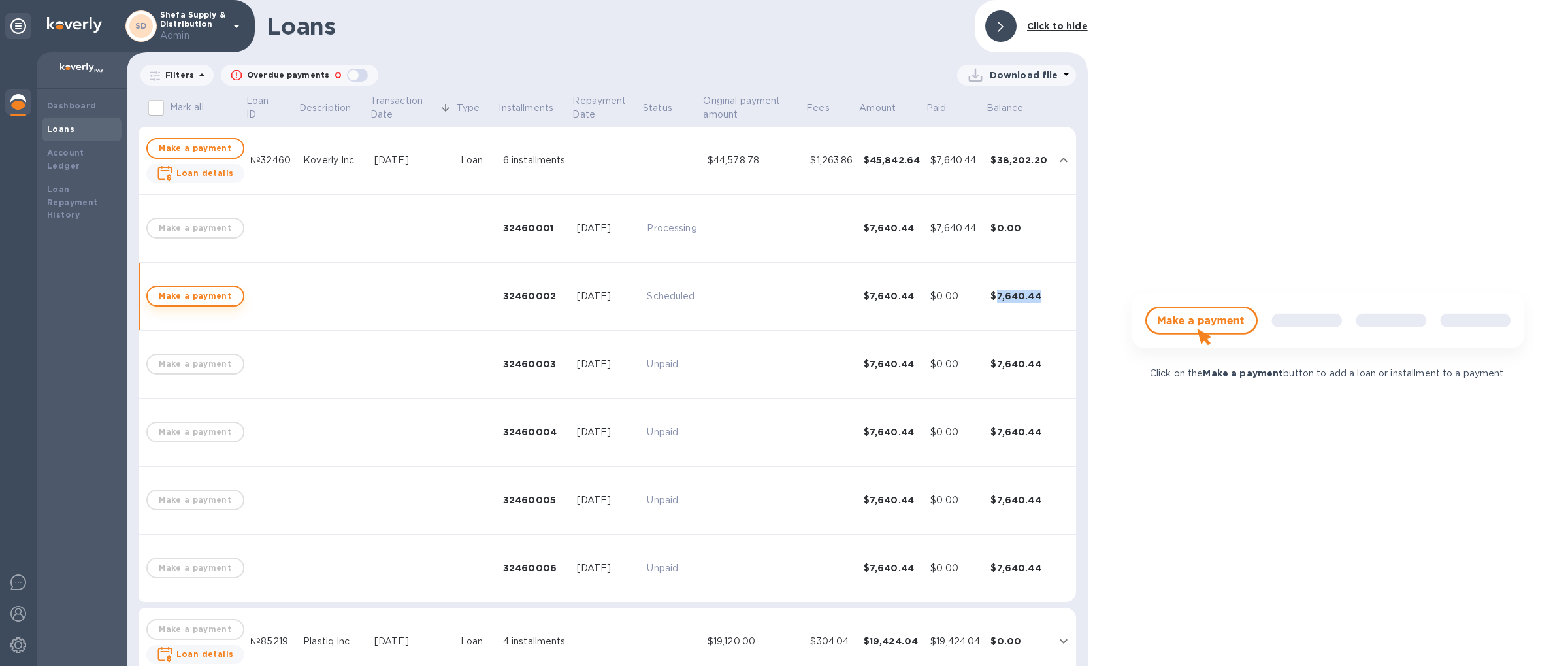
click at [189, 293] on span "Make a payment" at bounding box center [195, 296] width 74 height 16
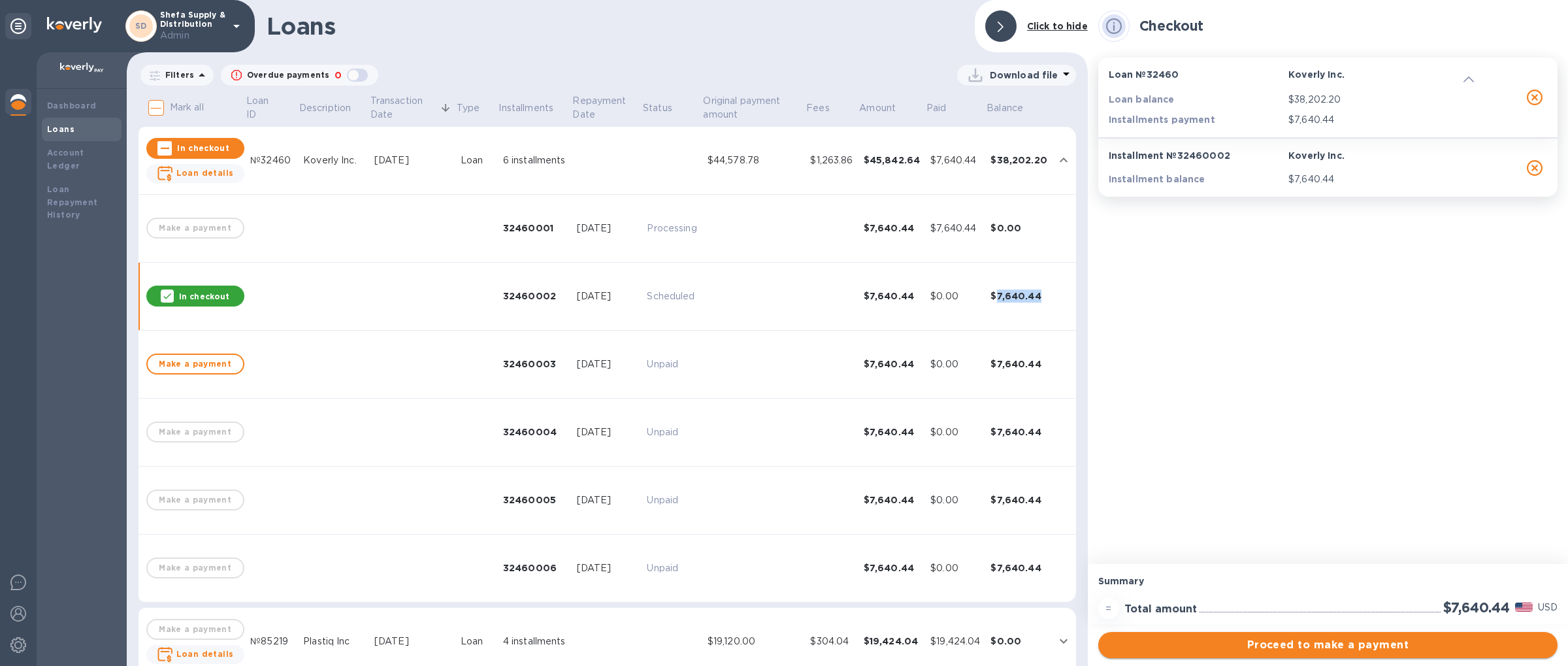
click at [1259, 649] on span "Proceed to make a payment" at bounding box center [1328, 645] width 438 height 16
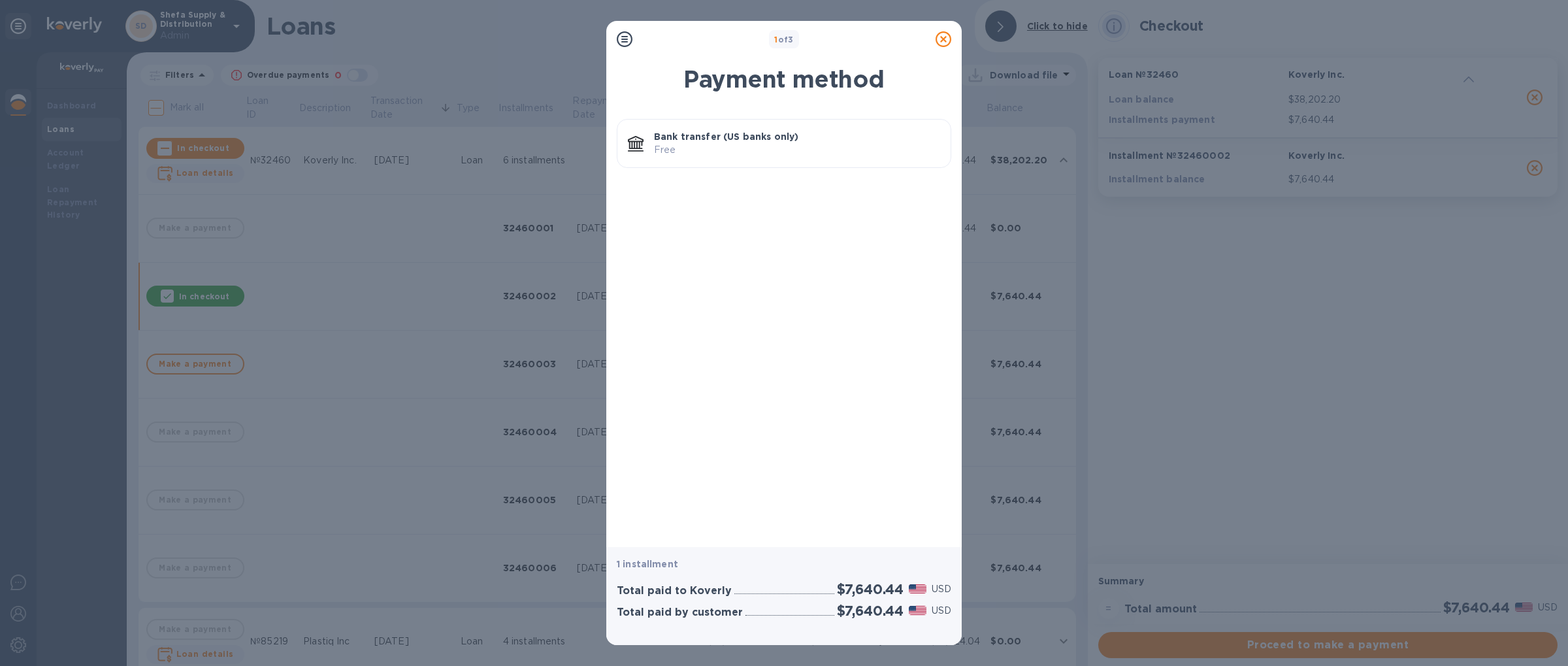
click at [719, 144] on p "Free" at bounding box center [797, 150] width 286 height 14
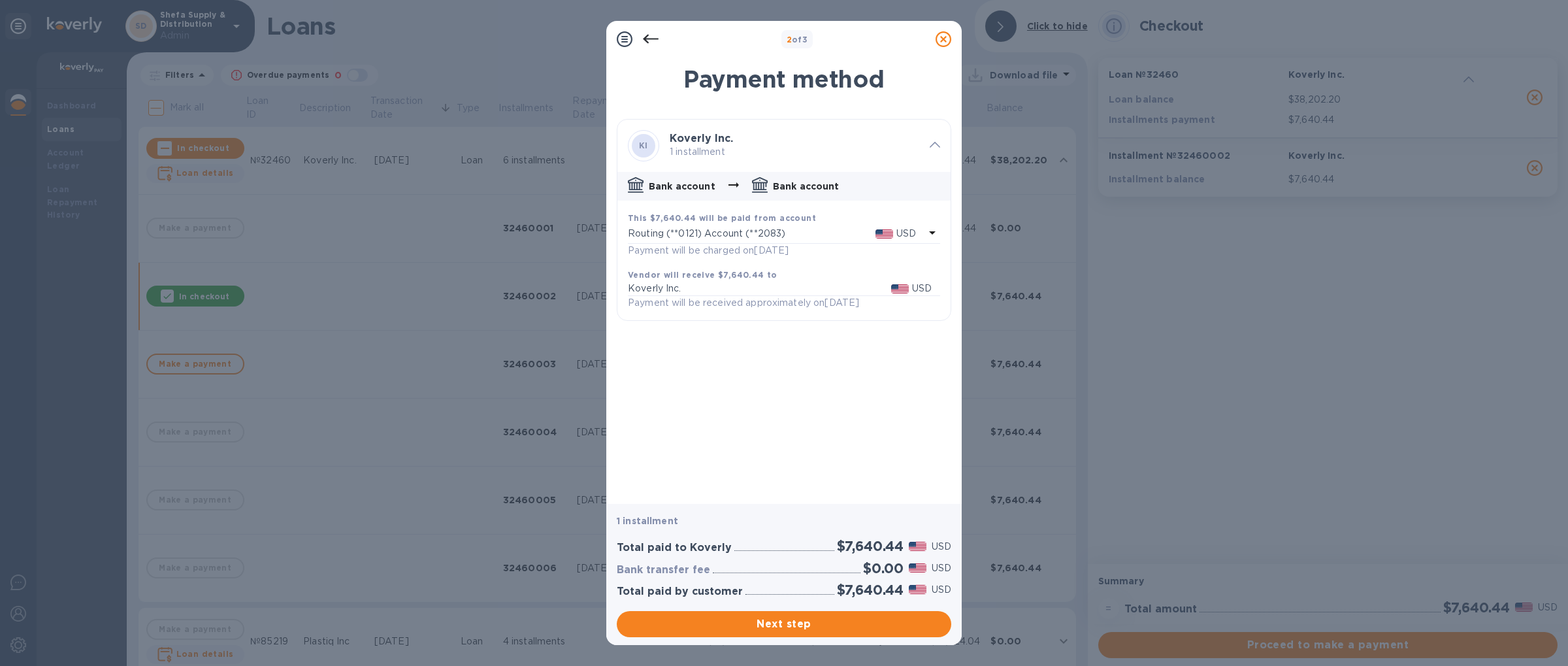
click at [708, 222] on div "This $7,640.44 will be paid from account" at bounding box center [784, 218] width 312 height 14
click at [702, 319] on p "Routing (**0121) Account (**2083)" at bounding box center [783, 316] width 281 height 13
click at [803, 625] on span "Next step" at bounding box center [784, 624] width 313 height 16
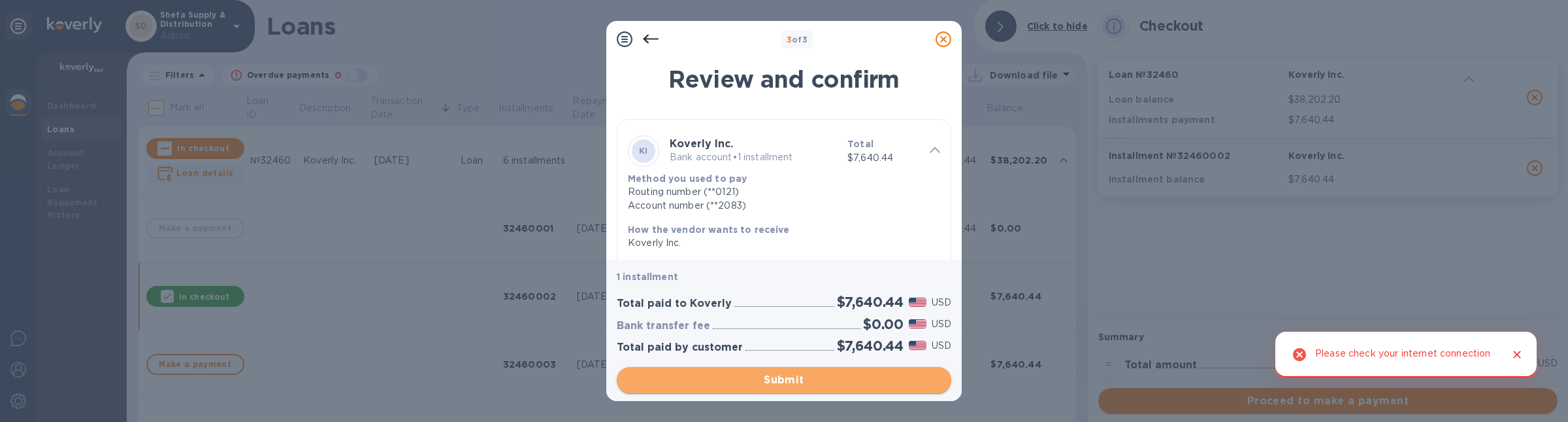
click at [795, 382] on span "Submit" at bounding box center [784, 380] width 313 height 16
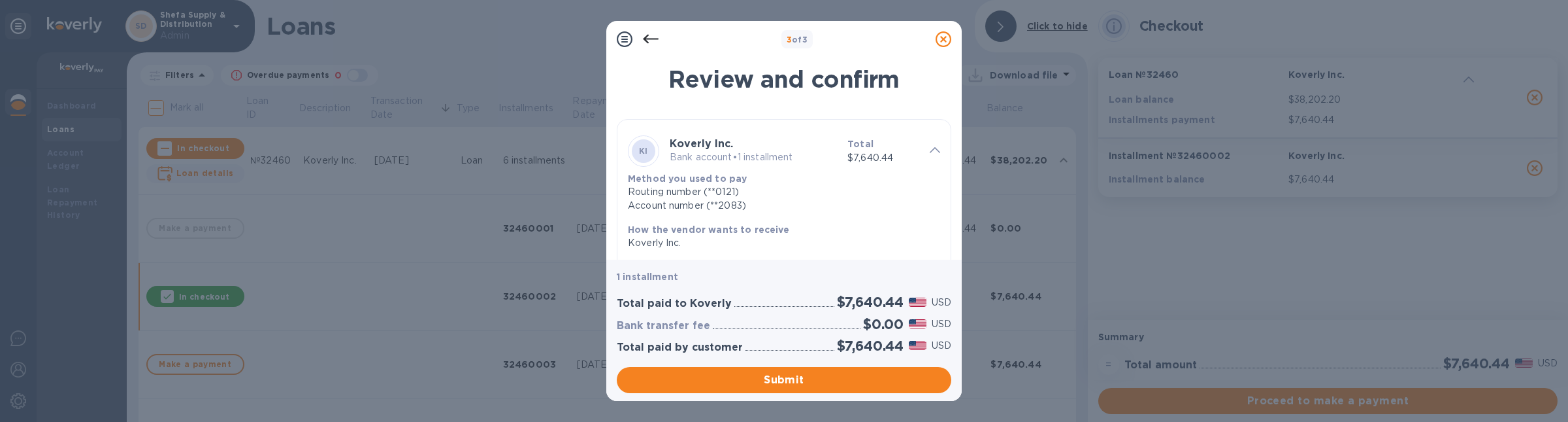
click at [947, 37] on icon at bounding box center [943, 39] width 16 height 16
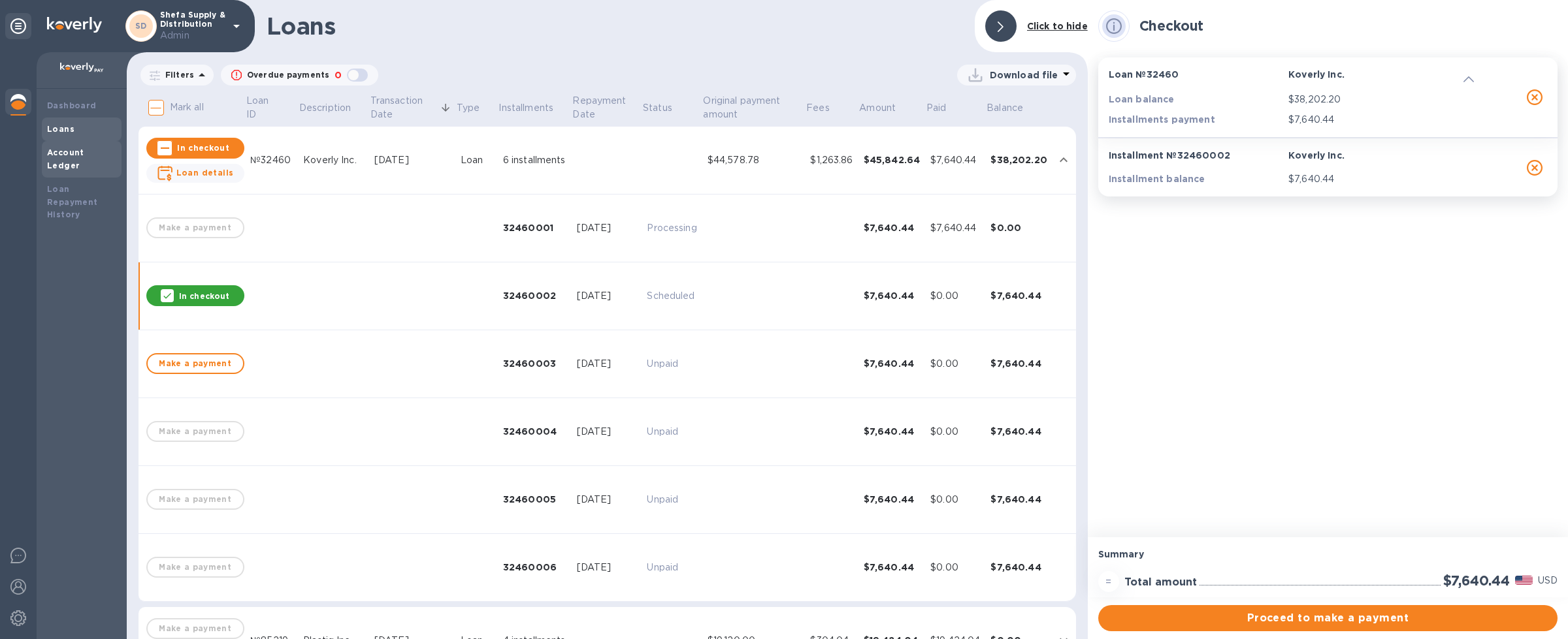
click at [73, 157] on div "Account Ledger" at bounding box center [82, 159] width 69 height 26
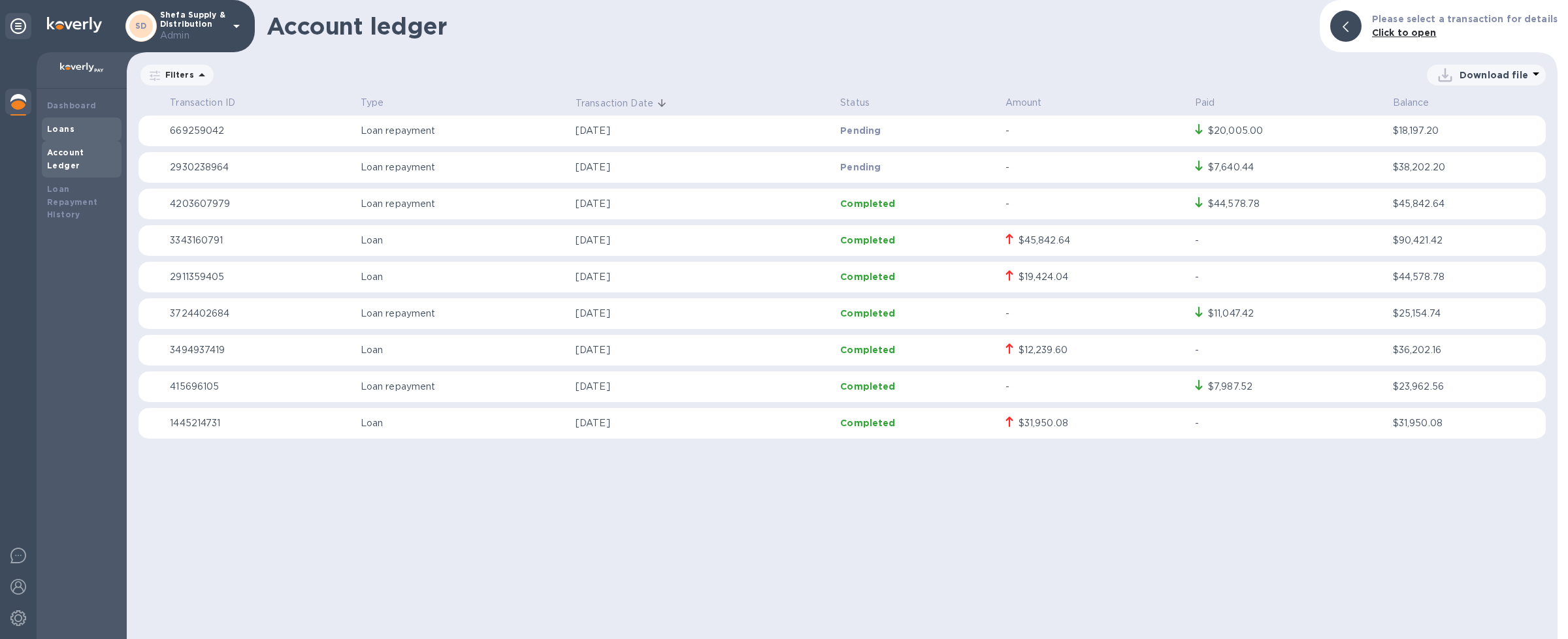
click at [71, 135] on div "Loans" at bounding box center [82, 129] width 80 height 23
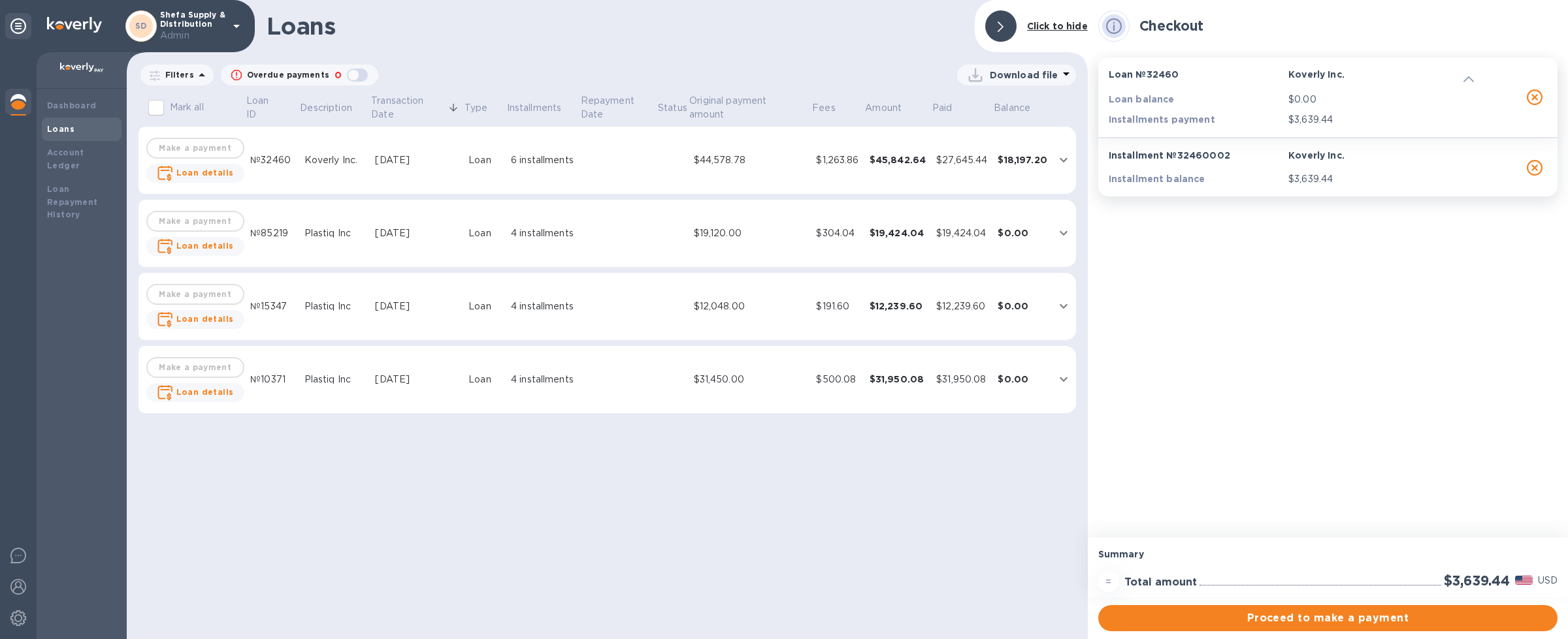
click at [953, 175] on td "$27,645.44" at bounding box center [961, 161] width 62 height 68
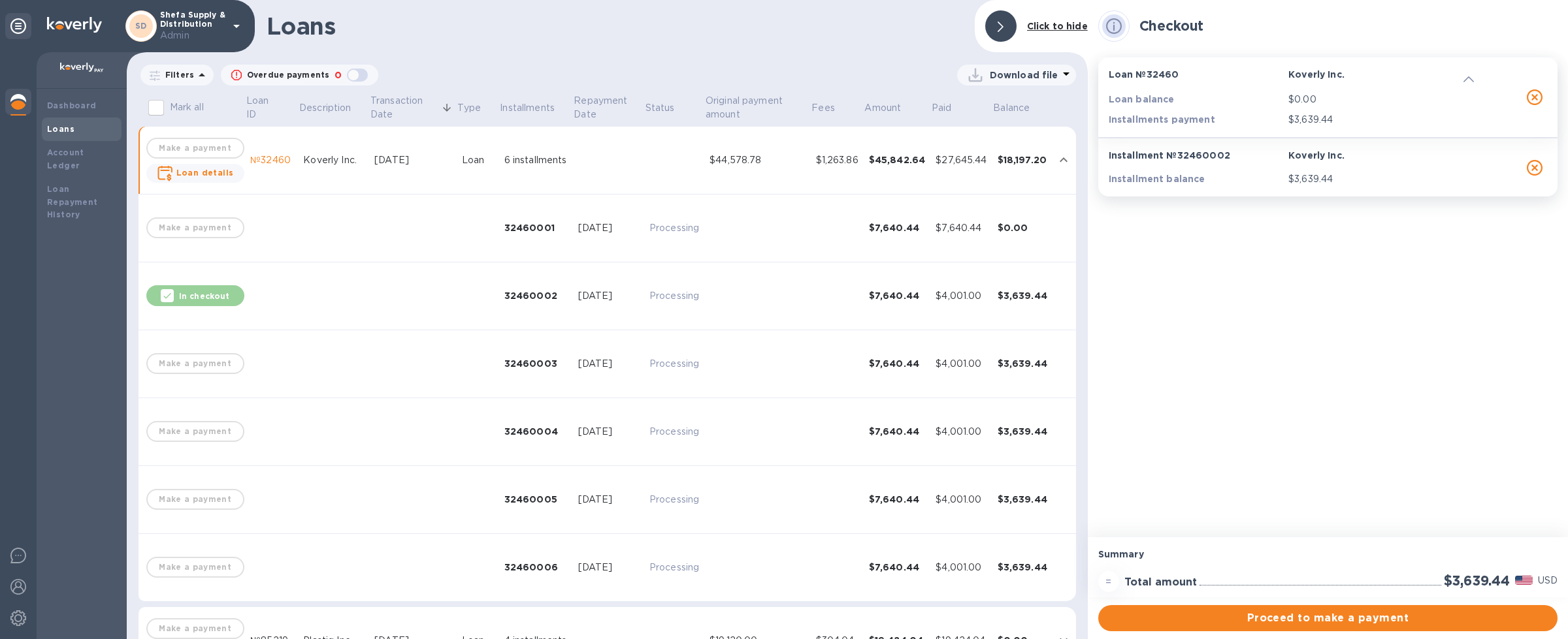
click at [953, 175] on td "$27,645.44" at bounding box center [961, 161] width 62 height 68
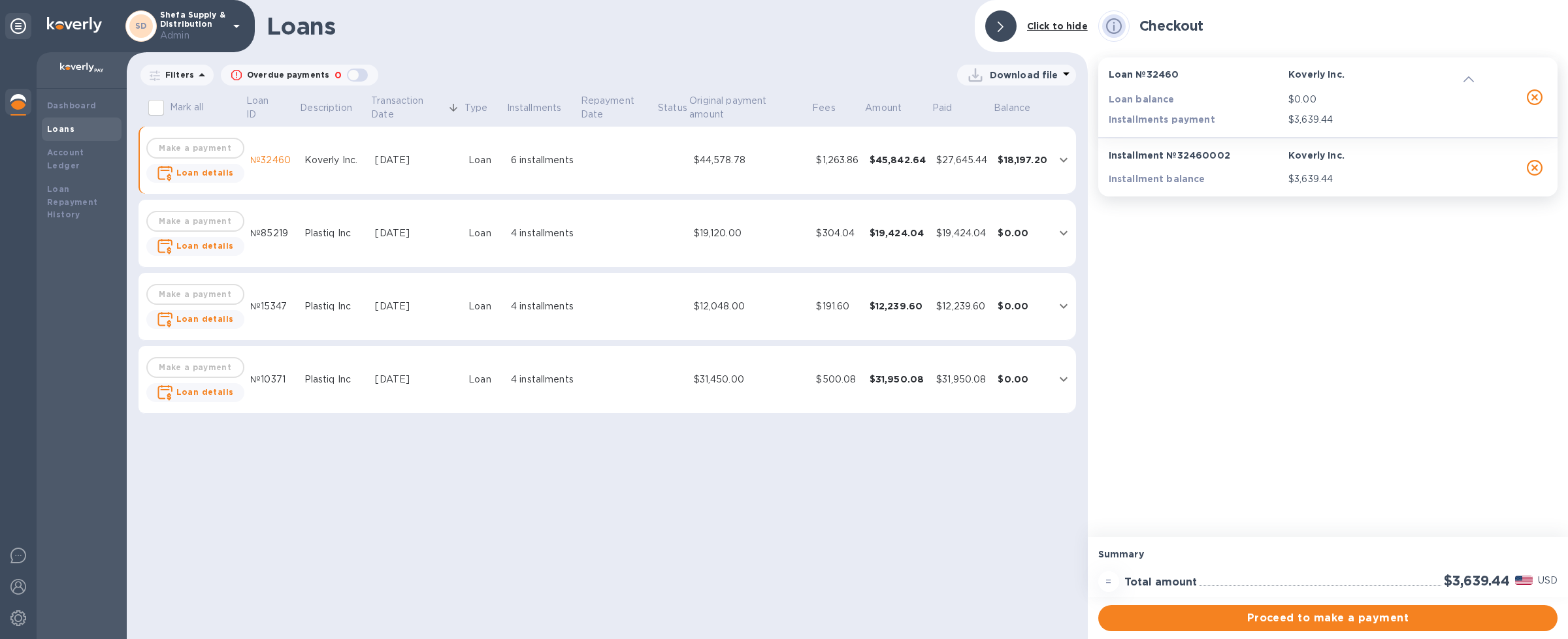
click at [957, 157] on div "$27,645.44" at bounding box center [961, 160] width 51 height 14
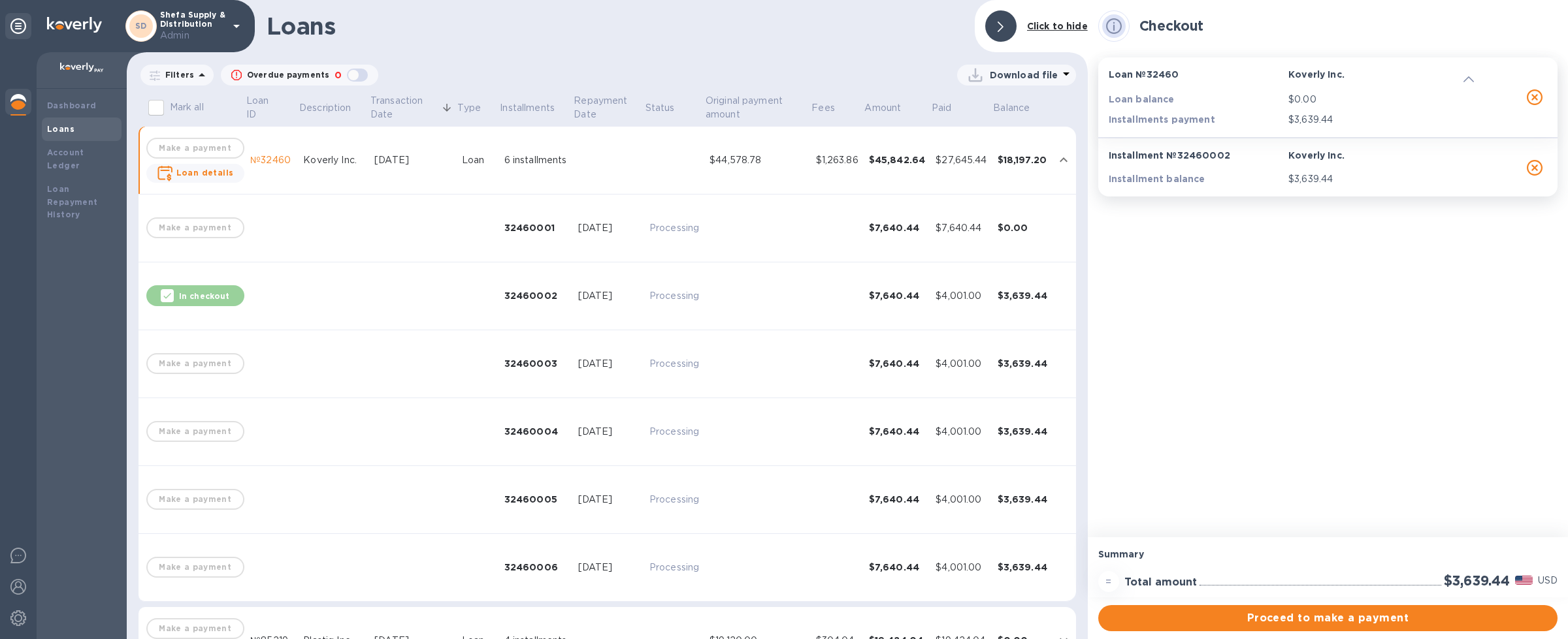
click at [1535, 170] on icon "button" at bounding box center [1535, 168] width 16 height 16
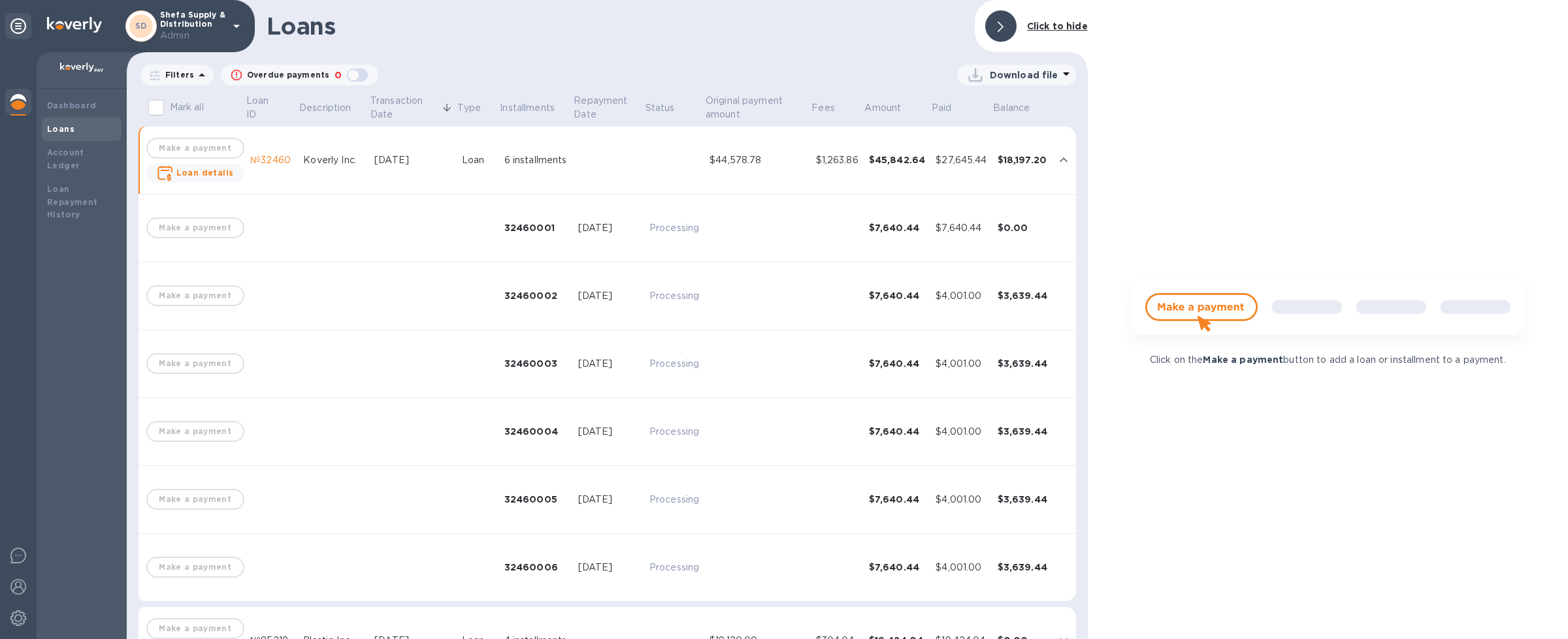
click at [644, 372] on td "Processing" at bounding box center [674, 364] width 60 height 68
click at [960, 313] on td "$4,001.00" at bounding box center [961, 297] width 62 height 68
click at [462, 127] on td "Loan" at bounding box center [478, 159] width 42 height 68
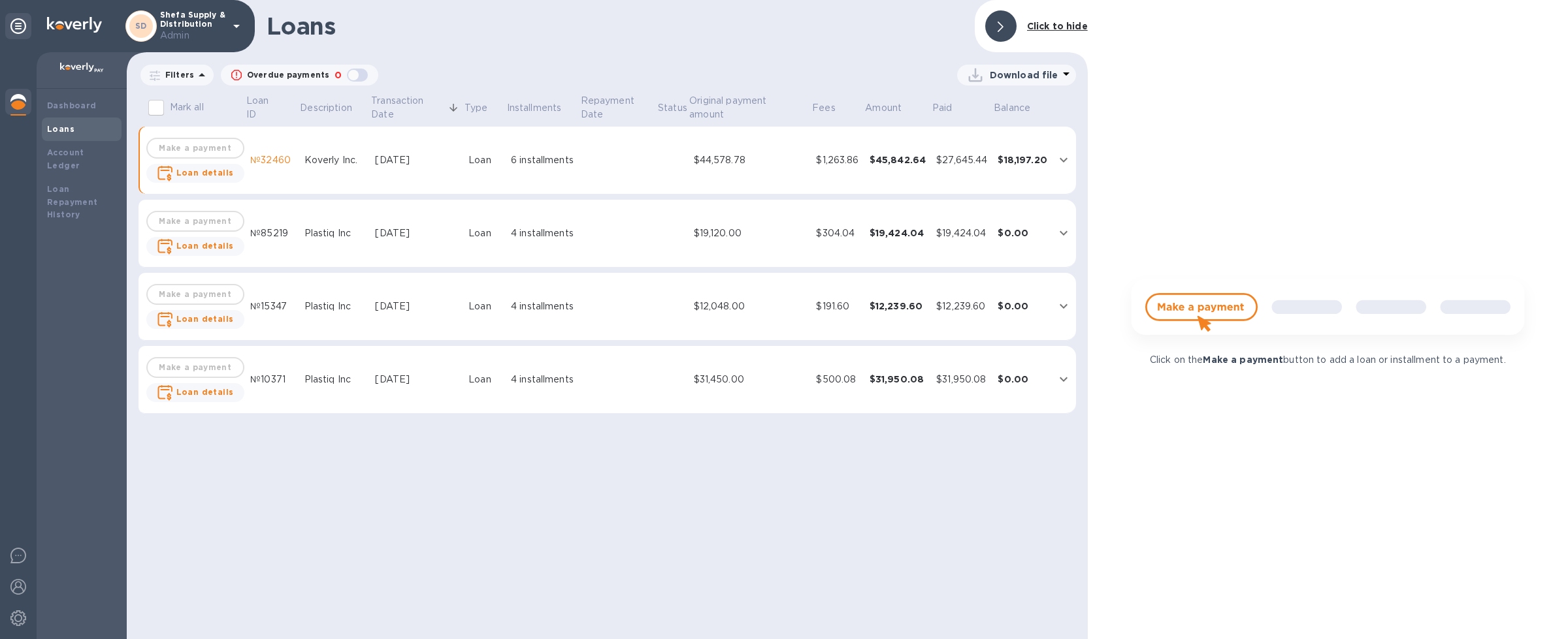
click at [548, 155] on div "6 installments" at bounding box center [542, 160] width 63 height 14
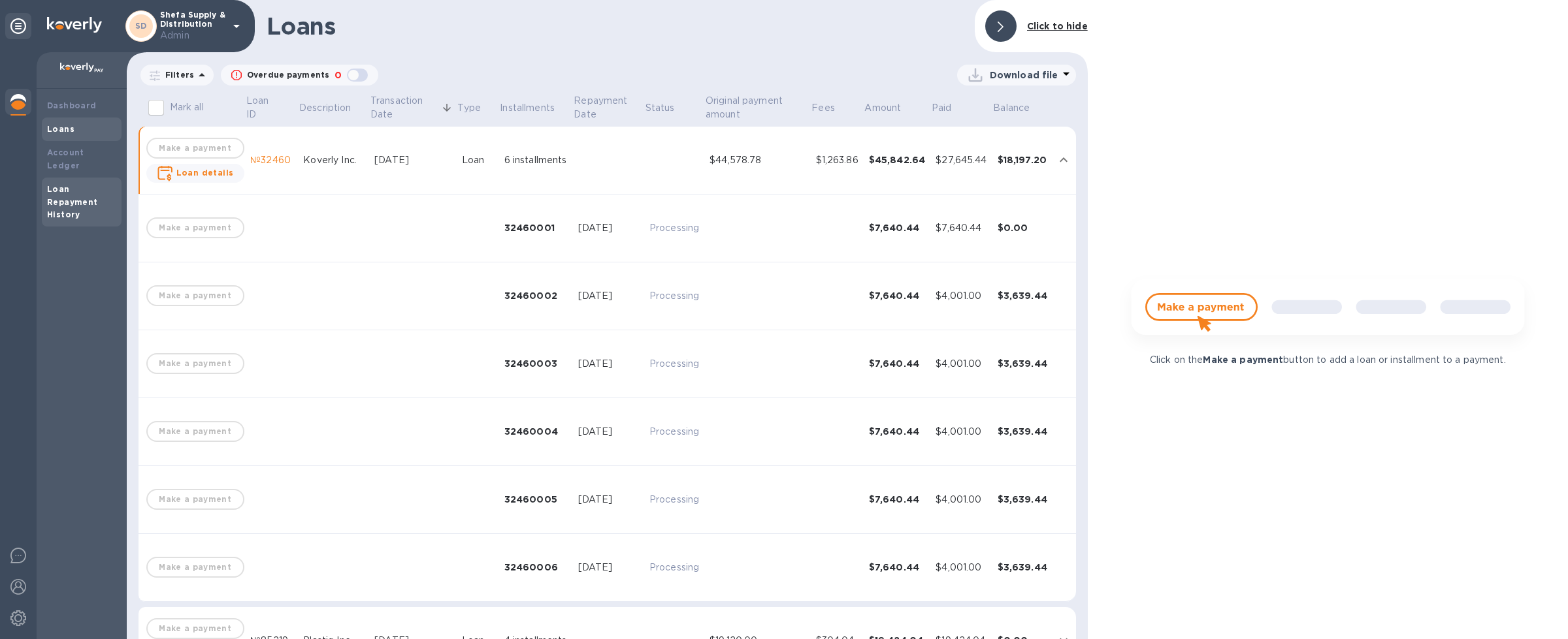
click at [96, 183] on div "Loan Repayment History" at bounding box center [82, 202] width 69 height 39
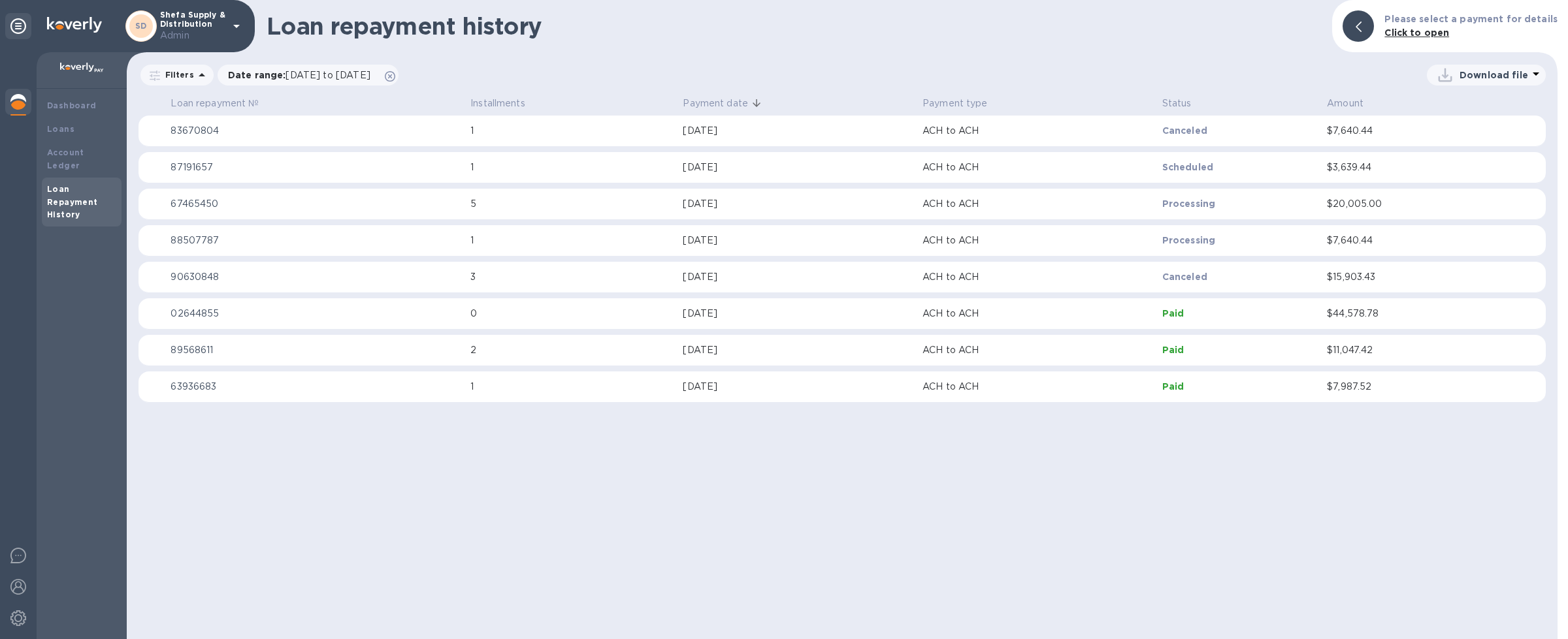
click at [1395, 211] on td "$20,005.00" at bounding box center [1407, 204] width 170 height 31
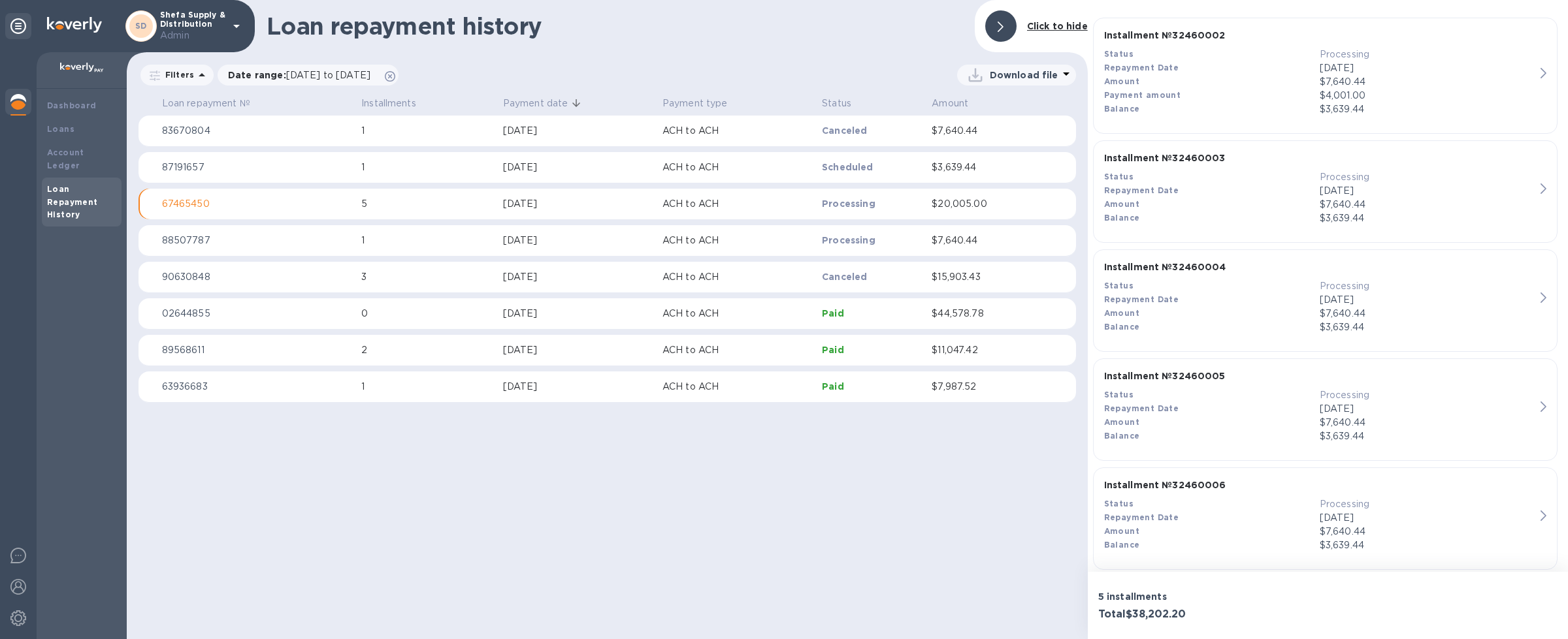
scroll to position [278, 0]
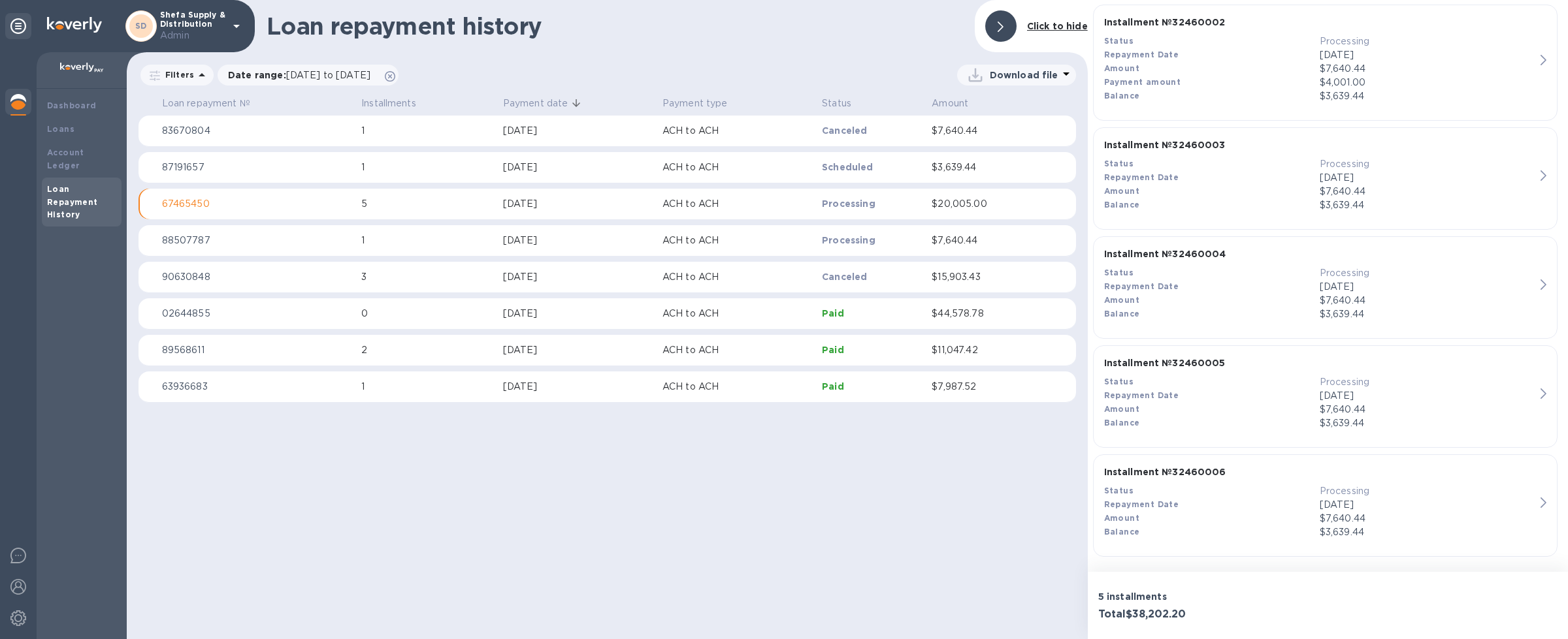
click at [702, 206] on p "ACH to ACH" at bounding box center [737, 204] width 149 height 14
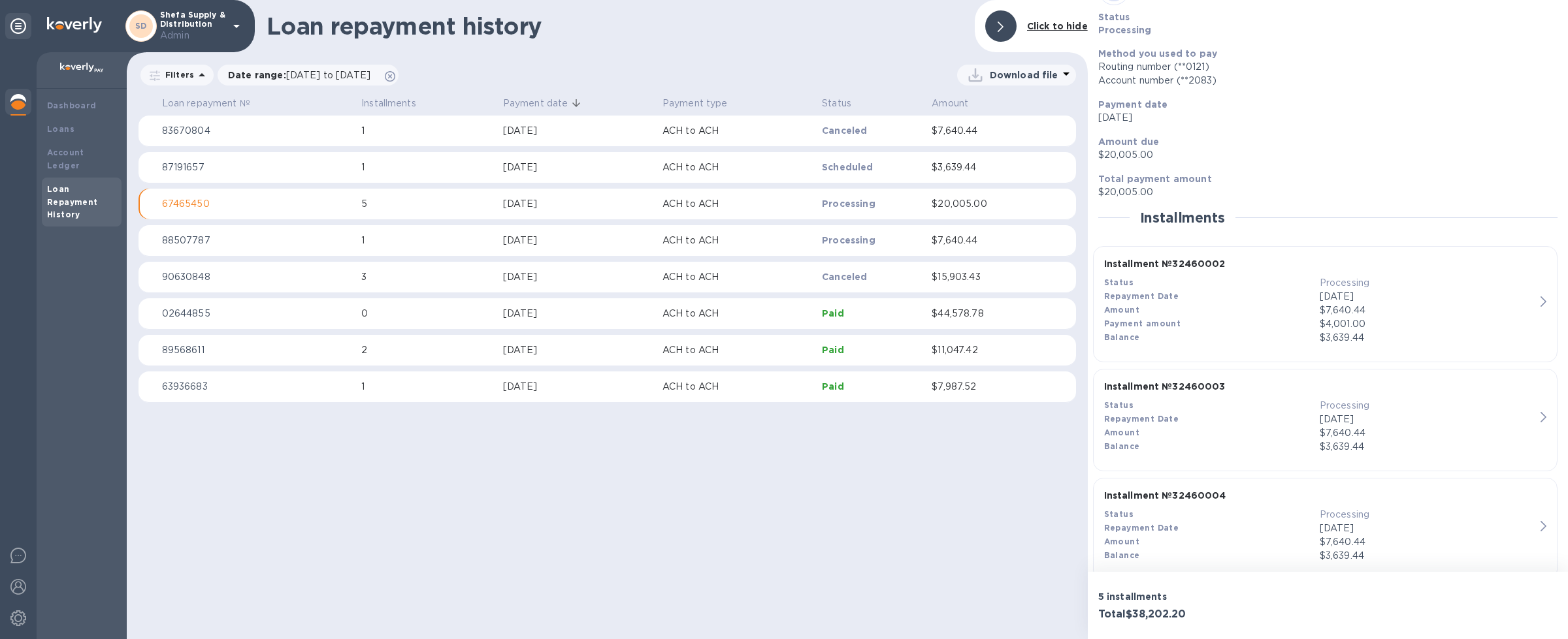
scroll to position [0, 0]
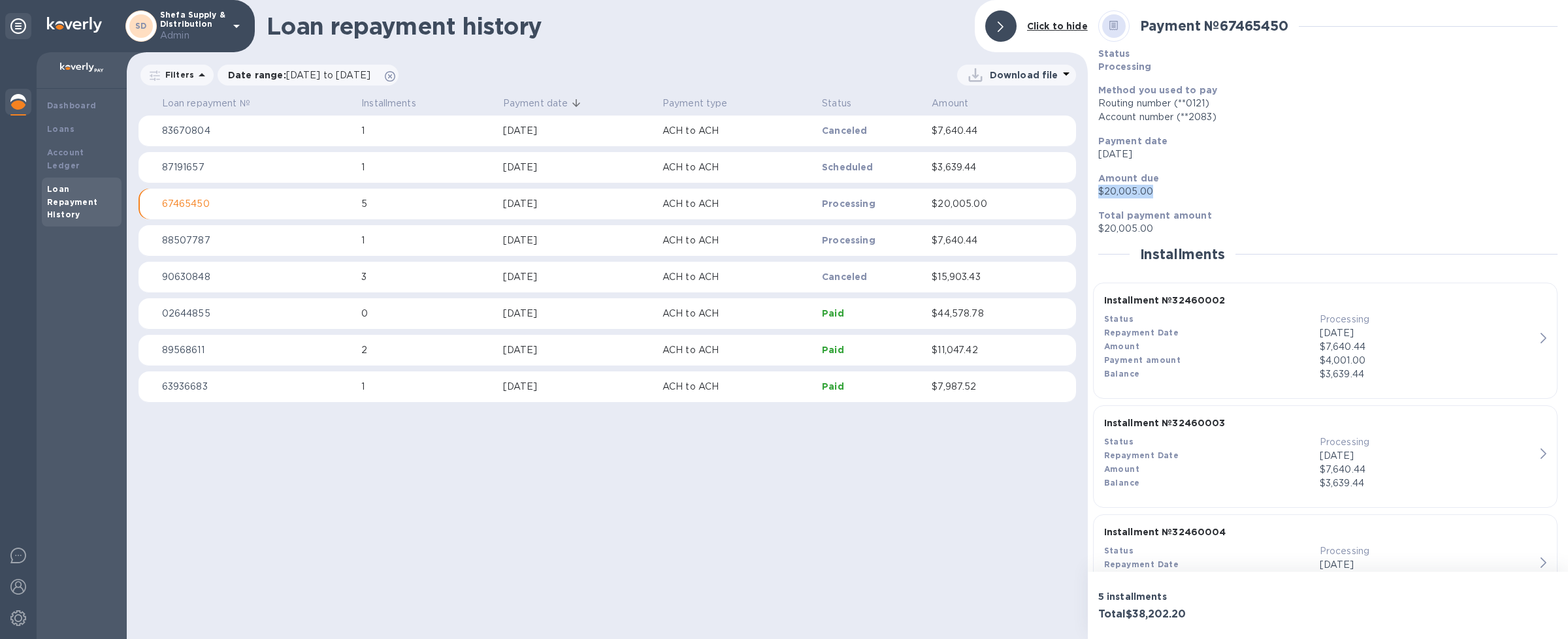
drag, startPoint x: 1164, startPoint y: 195, endPoint x: 1097, endPoint y: 196, distance: 67.0
click at [1098, 196] on p "$20,005.00" at bounding box center [1328, 191] width 459 height 14
drag, startPoint x: 1189, startPoint y: 238, endPoint x: 1096, endPoint y: 228, distance: 93.5
click at [1096, 228] on div "Total payment amount $20,005.00" at bounding box center [1328, 222] width 470 height 37
click at [314, 201] on p "67465450" at bounding box center [256, 204] width 189 height 14
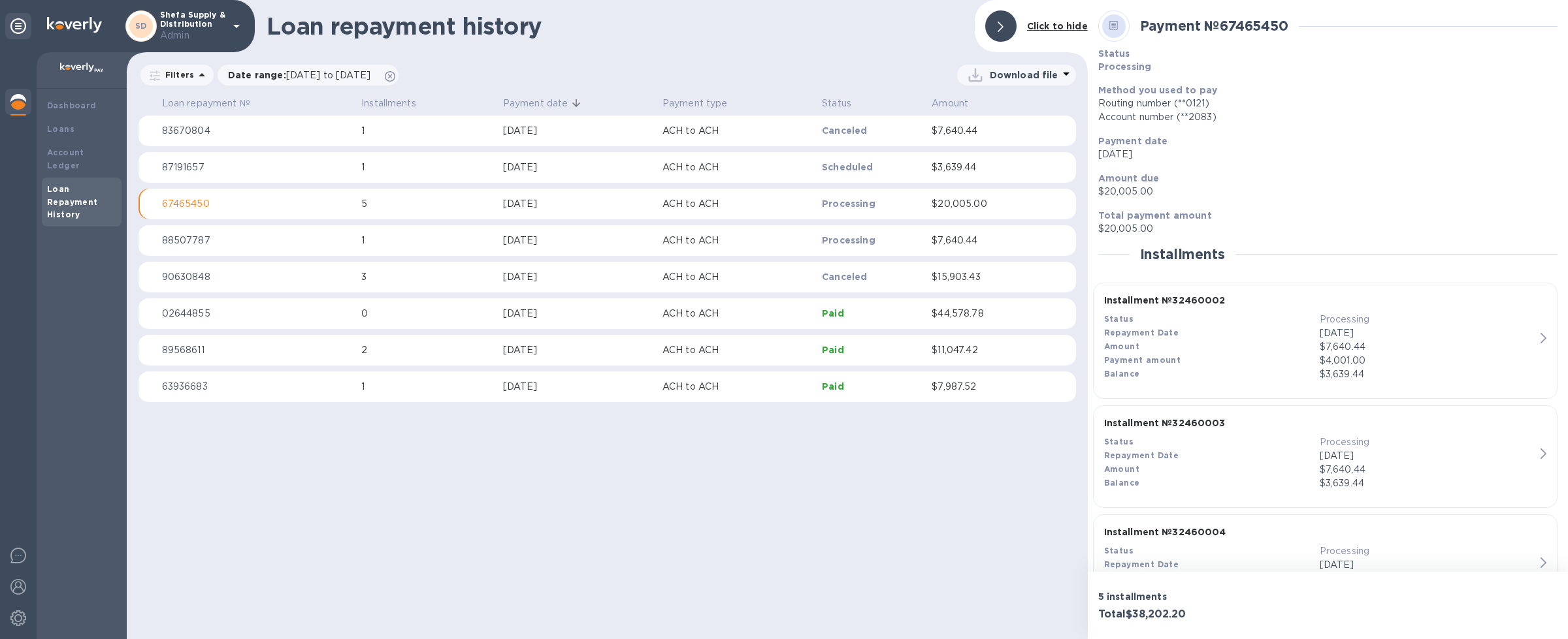
click at [1359, 44] on div "Status Processing" at bounding box center [1328, 60] width 470 height 36
click at [897, 464] on div "Loan repayment history Click to hide Filters Date range : [DATE] to [DATE] Down…" at bounding box center [607, 319] width 961 height 639
click at [11, 102] on img at bounding box center [19, 102] width 16 height 16
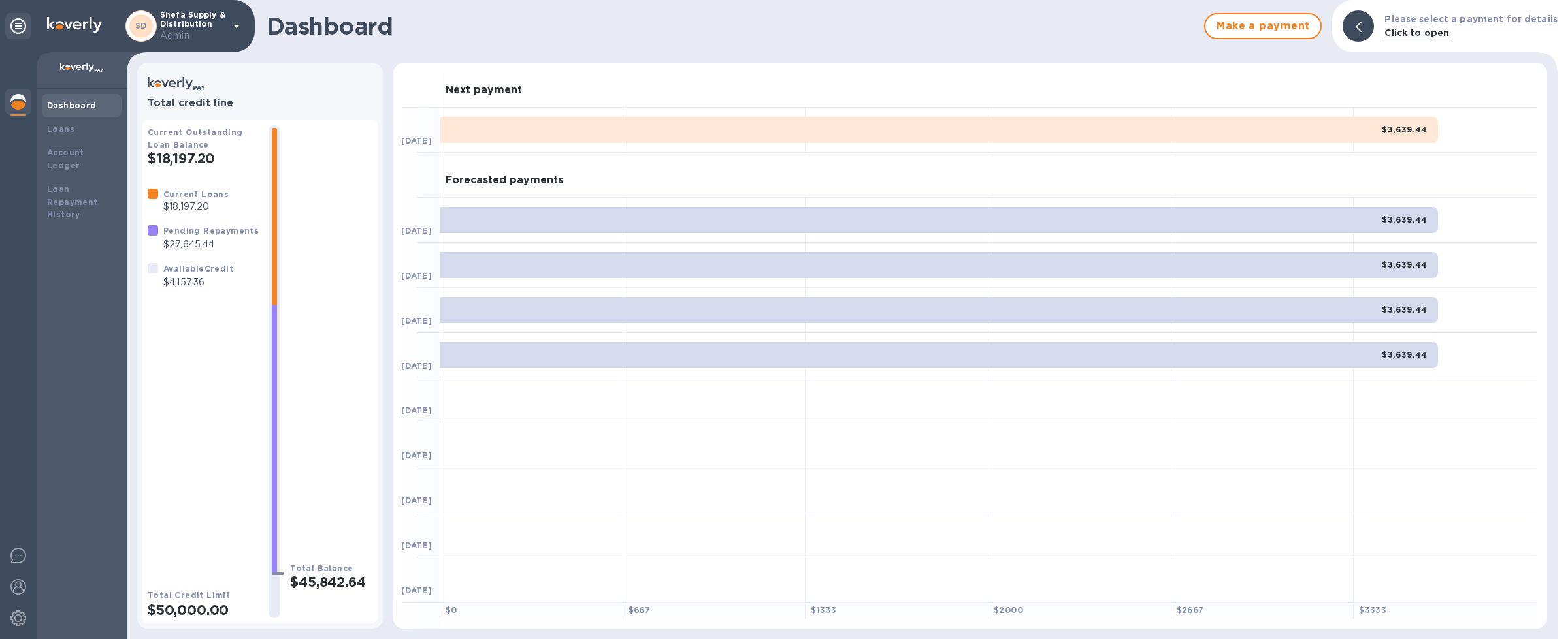
click at [84, 117] on div "Dashboard" at bounding box center [82, 106] width 80 height 23
click at [90, 138] on div "Loans" at bounding box center [82, 129] width 80 height 23
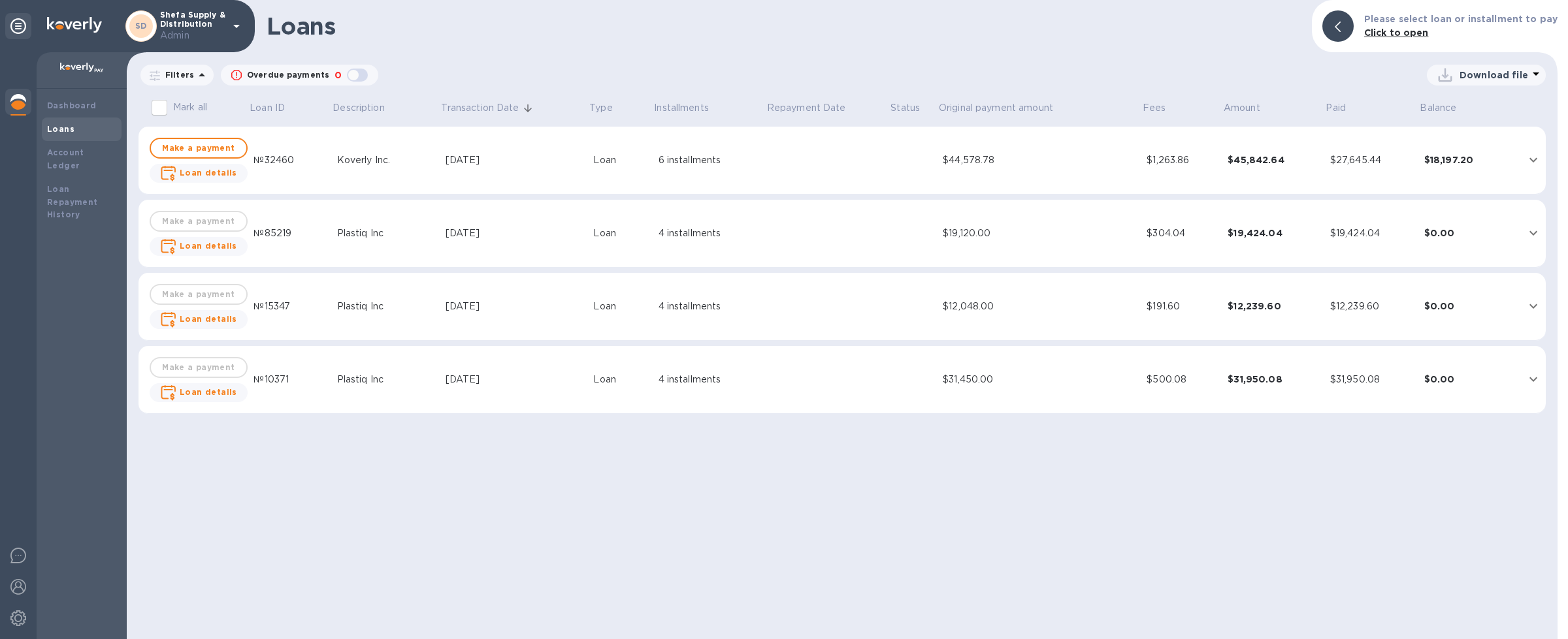
click at [84, 119] on div "Loans" at bounding box center [82, 129] width 80 height 23
click at [82, 113] on div "Dashboard" at bounding box center [82, 106] width 80 height 23
